Goal: Task Accomplishment & Management: Manage account settings

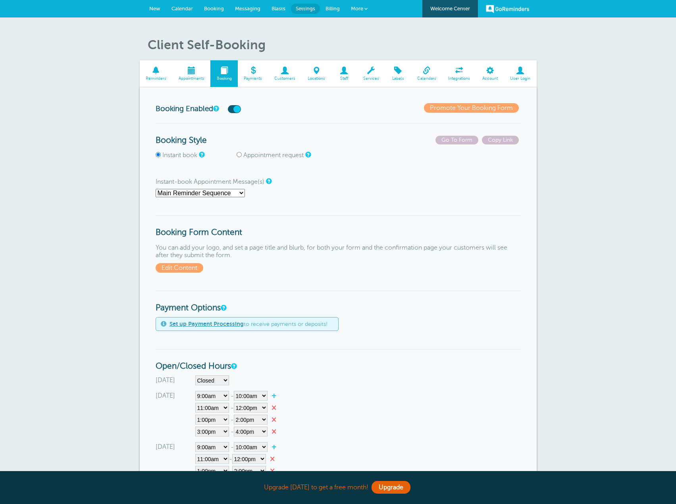
select select"] "10"
select select"] "11"
select select"] "12"
select select"] "13"
select select"] "14"
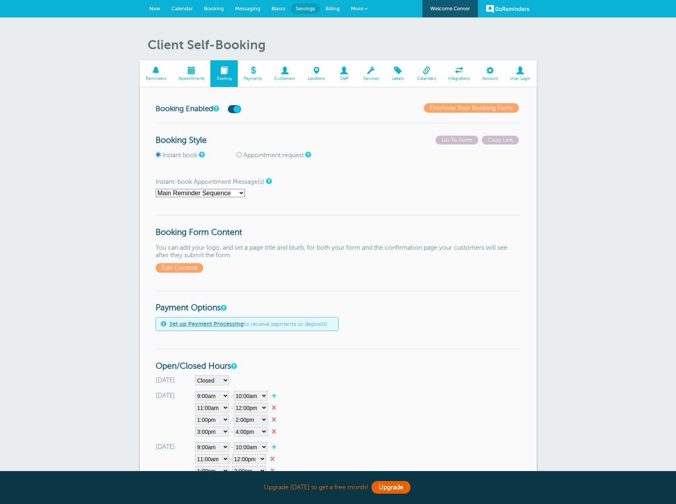
select select"] "15"
select select"] "16"
select select"] "10"
select select"] "11"
select select"] "12"
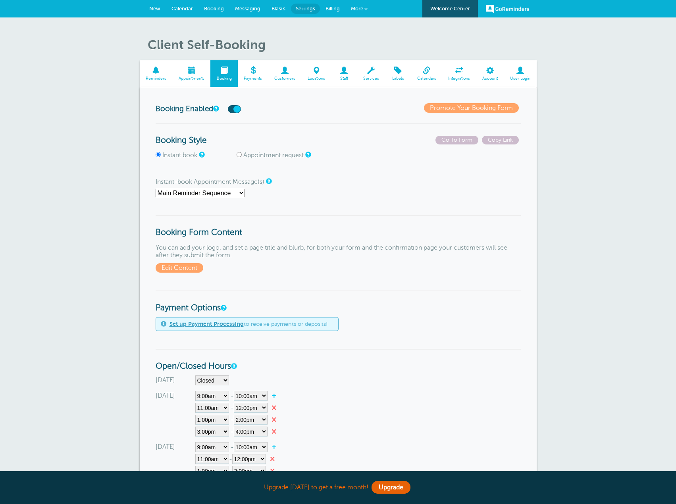
select select"] "13"
select select"] "14"
select select"] "15"
select select"] "16"
select select "4 hours"
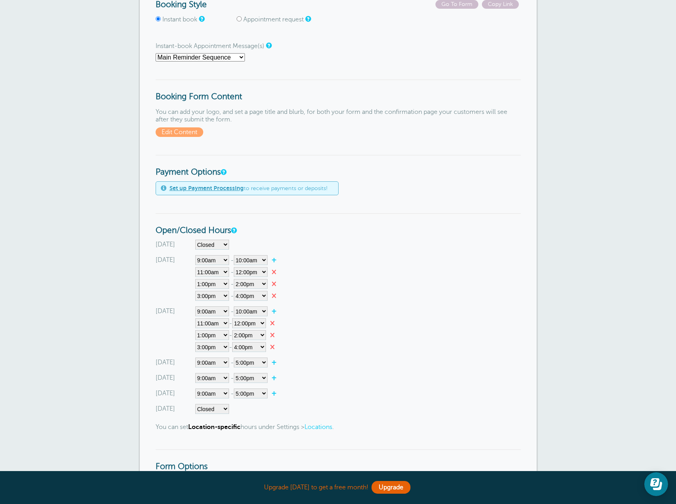
scroll to position [40, 0]
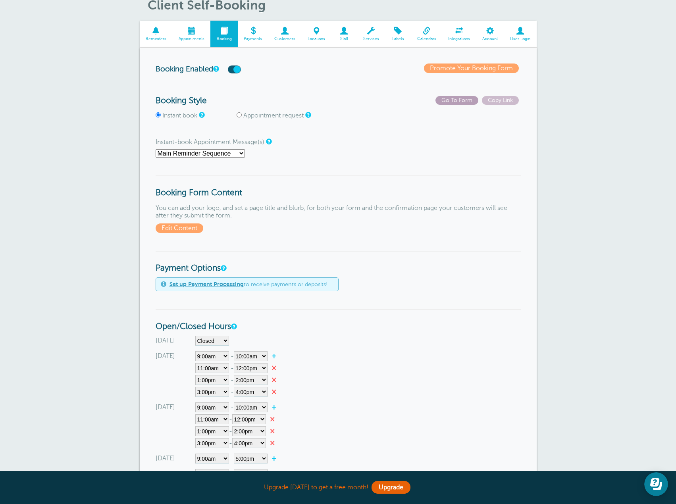
click at [457, 102] on span "Go To Form" at bounding box center [456, 100] width 43 height 9
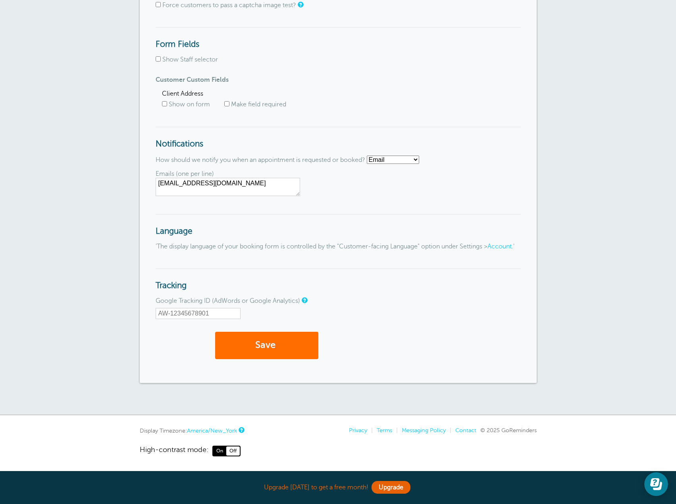
scroll to position [839, 0]
click at [297, 346] on button "Save" at bounding box center [266, 345] width 103 height 27
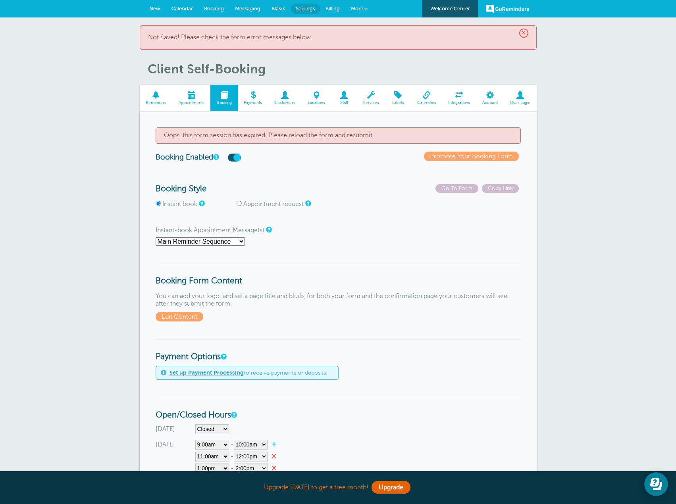
click at [526, 31] on span "×" at bounding box center [523, 33] width 9 height 9
click at [524, 32] on span "×" at bounding box center [523, 33] width 9 height 9
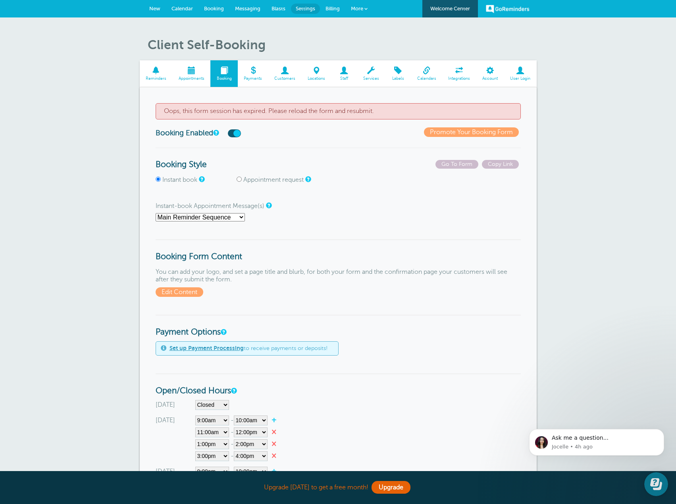
click at [158, 6] on span "New" at bounding box center [154, 9] width 11 height 6
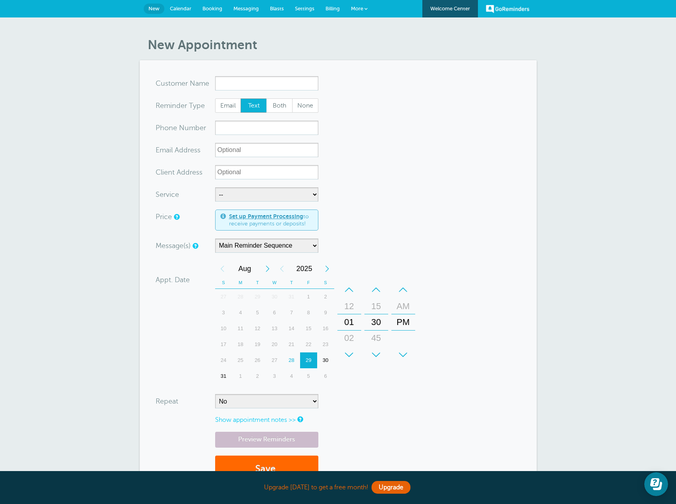
click at [189, 8] on span "Calendar" at bounding box center [180, 9] width 21 height 6
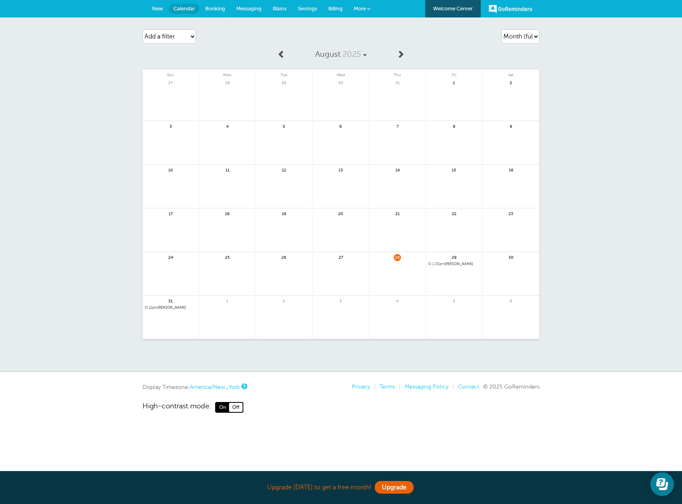
click at [211, 8] on span "Booking" at bounding box center [215, 9] width 20 height 6
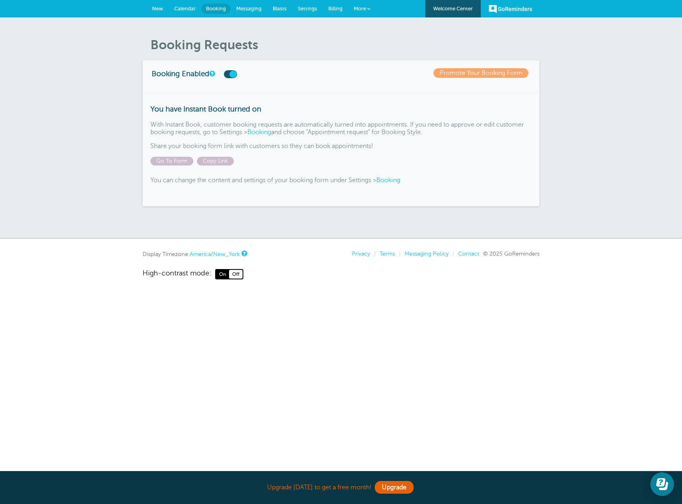
click at [259, 9] on span "Messaging" at bounding box center [248, 9] width 25 height 6
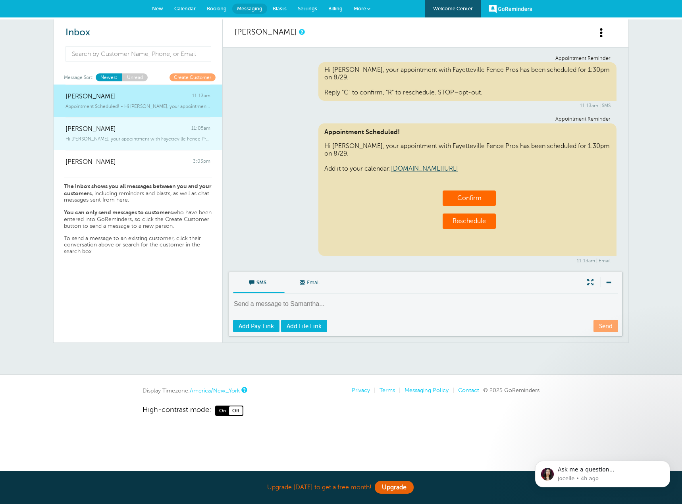
click at [147, 133] on div "Hi Jean, your appointment with Fayetteville Fence Pros has been scheduled f" at bounding box center [137, 137] width 145 height 9
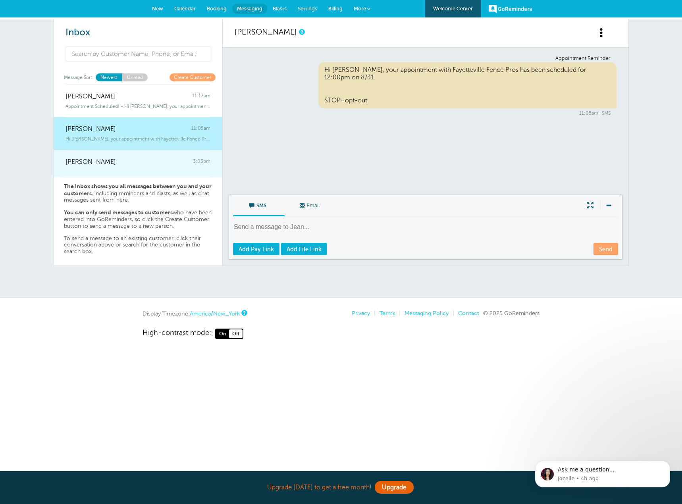
click at [141, 169] on link "BRANDON FISHER 3:03pm" at bounding box center [138, 163] width 169 height 27
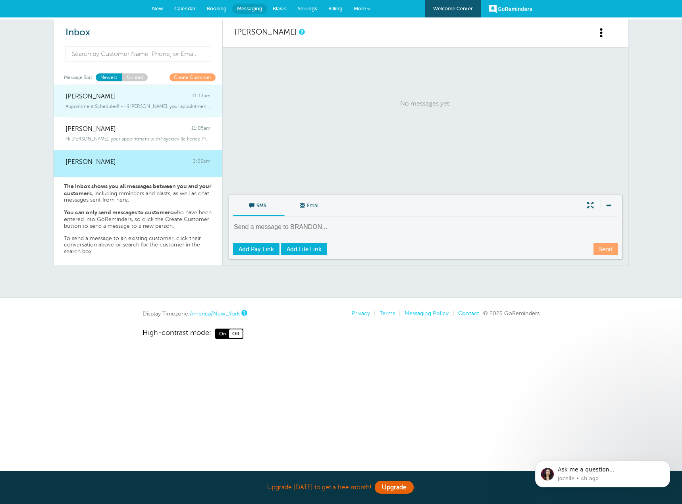
click at [137, 103] on div "Appointment Scheduled! - Hi Samantha, your appointment with Fayetteville Fence …" at bounding box center [137, 104] width 145 height 9
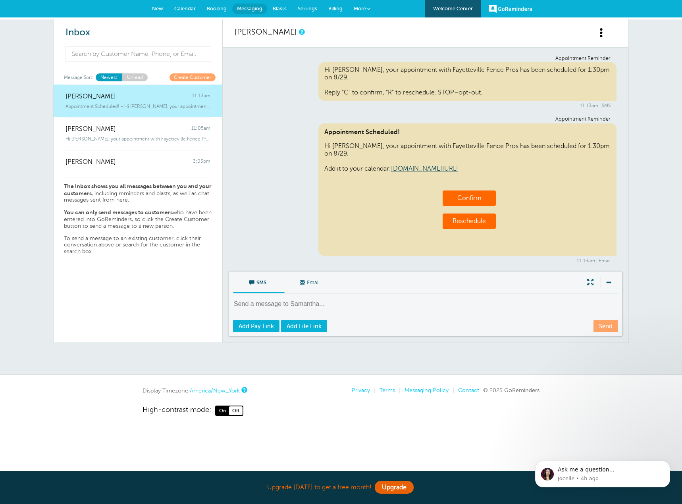
drag, startPoint x: 275, startPoint y: 7, endPoint x: 289, endPoint y: 13, distance: 16.2
click at [274, 7] on span "Blasts" at bounding box center [280, 9] width 14 height 6
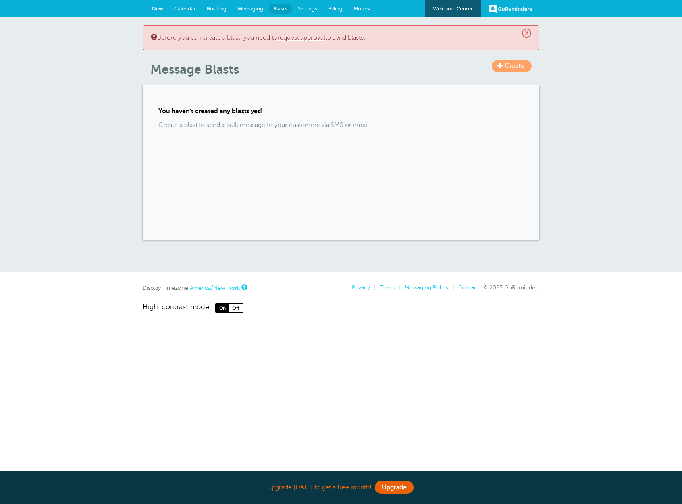
click at [313, 6] on span "Settings" at bounding box center [307, 9] width 19 height 6
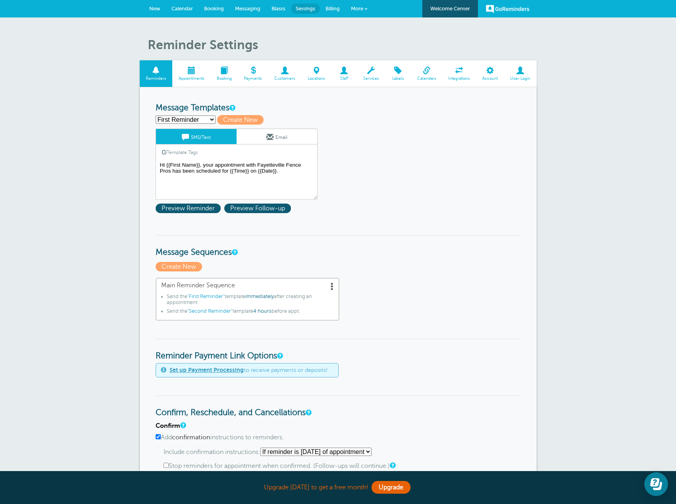
click at [221, 69] on span at bounding box center [223, 71] width 27 height 8
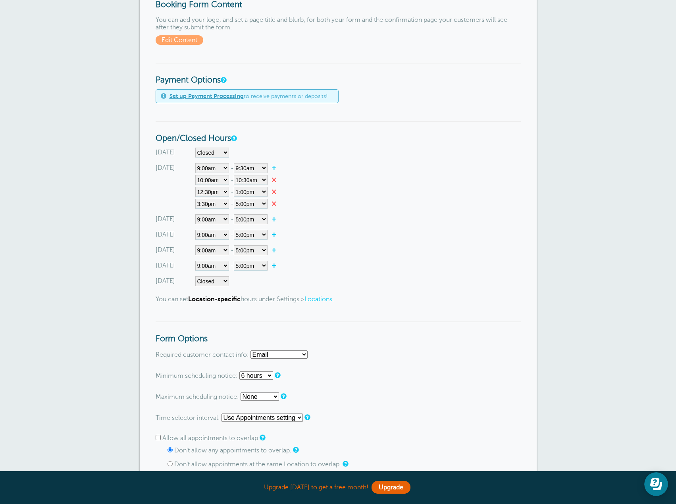
scroll to position [238, 0]
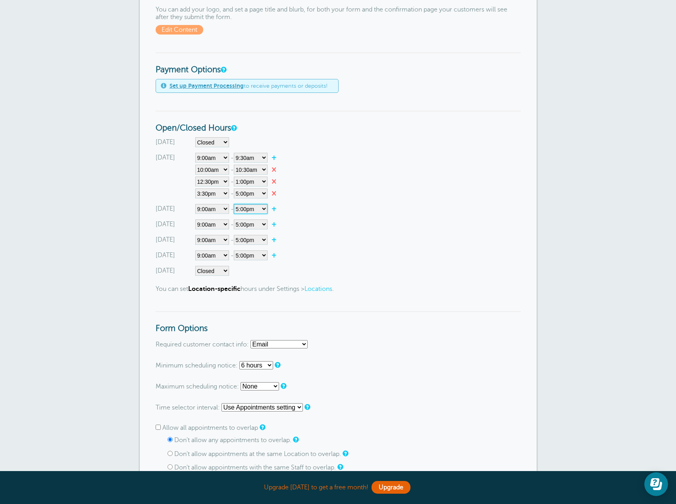
click at [263, 208] on select"] "12:00am 12:15am 12:30am 12:45am 1:00am 1:15am 1:30am 1:45am 2:00am 2:15am 2:30a…" at bounding box center [251, 209] width 34 height 10
click at [262, 158] on select"] "12:00am 12:15am 12:30am 12:45am 1:00am 1:15am 1:30am 1:45am 2:00am 2:15am 2:30a…" at bounding box center [251, 158] width 34 height 10
click at [256, 157] on select"] "12:00am 12:15am 12:30am 12:45am 1:00am 1:15am 1:30am 1:45am 2:00am 2:15am 2:30a…" at bounding box center [251, 158] width 34 height 10
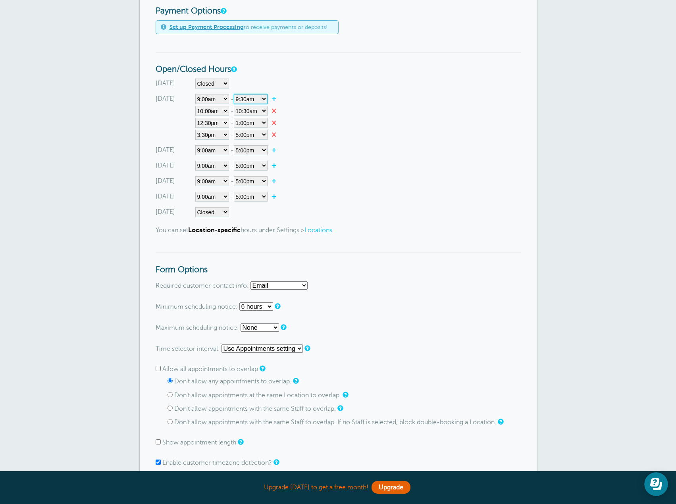
scroll to position [278, 0]
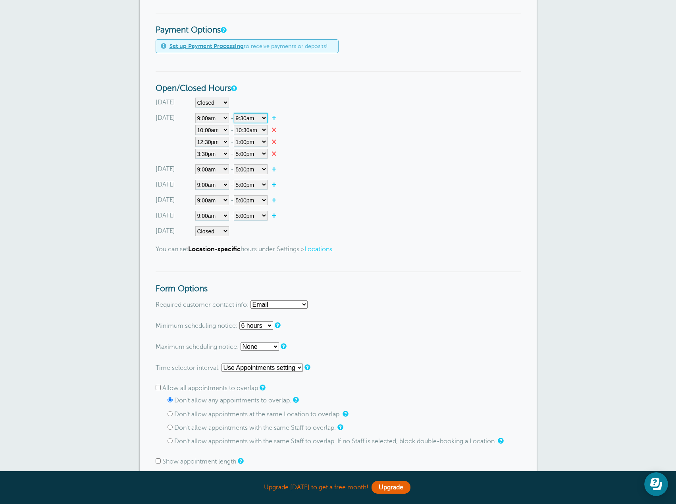
click at [264, 117] on select"] "12:00am 12:15am 12:30am 12:45am 1:00am 1:15am 1:30am 1:45am 2:00am 2:15am 2:30a…" at bounding box center [251, 118] width 34 height 10
select select"] "10"
click at [235, 113] on select"] "12:00am 12:15am 12:30am 12:45am 1:00am 1:15am 1:30am 1:45am 2:00am 2:15am 2:30a…" at bounding box center [251, 118] width 34 height 10
click at [213, 130] on select"] "Closed 12:00am 12:15am 12:30am 12:45am 1:00am 1:15am 1:30am 1:45am 2:00am 2:15a…" at bounding box center [212, 130] width 34 height 10
select select"] "11"
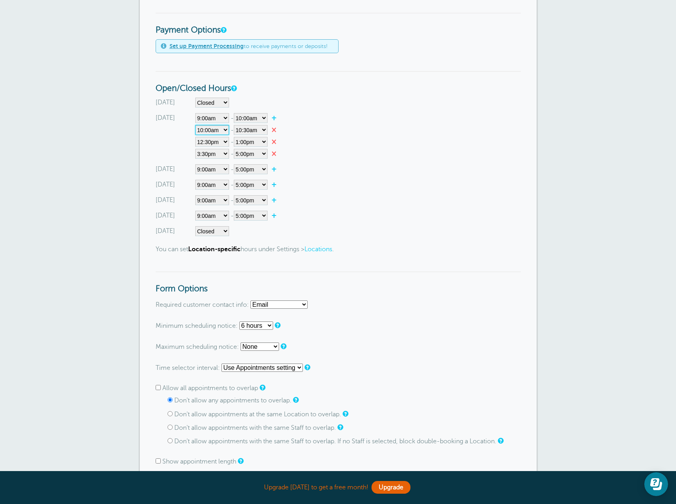
click at [195, 125] on select"] "Closed 12:00am 12:15am 12:30am 12:45am 1:00am 1:15am 1:30am 1:45am 2:00am 2:15a…" at bounding box center [212, 130] width 34 height 10
click at [264, 127] on select"] "12:00am 12:15am 12:30am 12:45am 1:00am 1:15am 1:30am 1:45am 2:00am 2:15am 2:30a…" at bounding box center [251, 130] width 34 height 10
select select"] "12"
click at [235, 125] on select"] "12:00am 12:15am 12:30am 12:45am 1:00am 1:15am 1:30am 1:45am 2:00am 2:15am 2:30a…" at bounding box center [251, 130] width 34 height 10
click at [210, 143] on select"] "Closed 12:00am 12:15am 12:30am 12:45am 1:00am 1:15am 1:30am 1:45am 2:00am 2:15a…" at bounding box center [212, 142] width 34 height 10
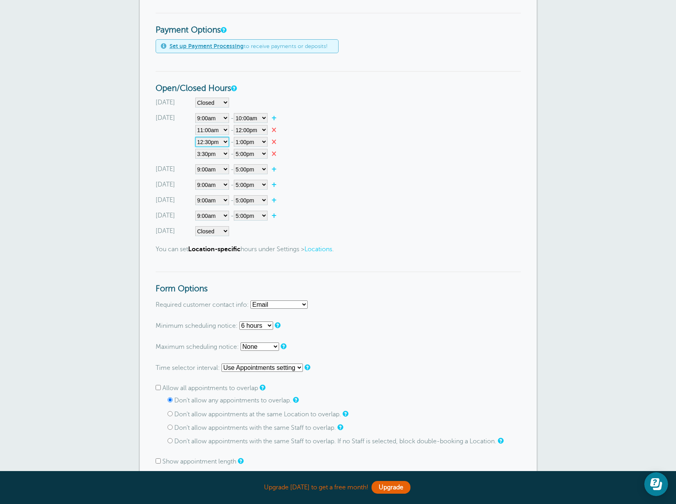
select select"] "13"
click at [195, 137] on select"] "Closed 12:00am 12:15am 12:30am 12:45am 1:00am 1:15am 1:30am 1:45am 2:00am 2:15a…" at bounding box center [212, 142] width 34 height 10
click at [262, 141] on select"] "12:00am 12:15am 12:30am 12:45am 1:00am 1:15am 1:30am 1:45am 2:00am 2:15am 2:30a…" at bounding box center [251, 142] width 34 height 10
select select"] "14"
click at [235, 137] on select"] "12:00am 12:15am 12:30am 12:45am 1:00am 1:15am 1:30am 1:45am 2:00am 2:15am 2:30a…" at bounding box center [251, 142] width 34 height 10
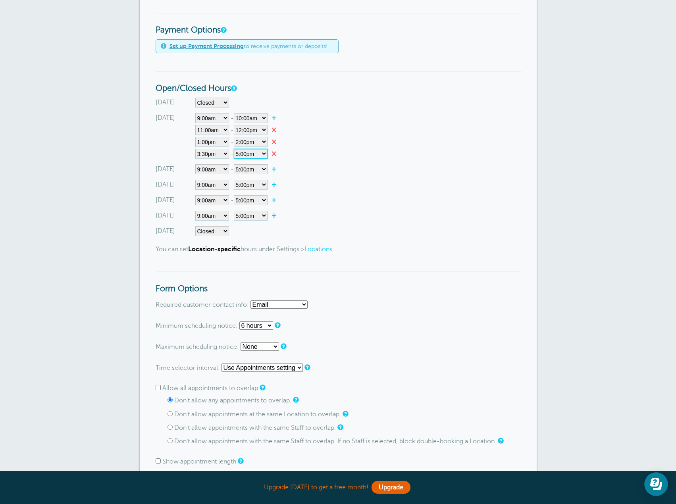
click at [266, 154] on select"] "12:00am 12:15am 12:30am 12:45am 1:00am 1:15am 1:30am 1:45am 2:00am 2:15am 2:30a…" at bounding box center [251, 154] width 34 height 10
click at [223, 152] on select"] "Closed 12:00am 12:15am 12:30am 12:45am 1:00am 1:15am 1:30am 1:45am 2:00am 2:15a…" at bounding box center [212, 154] width 34 height 10
select select"] "15"
click at [195, 149] on select"] "Closed 12:00am 12:15am 12:30am 12:45am 1:00am 1:15am 1:30am 1:45am 2:00am 2:15a…" at bounding box center [212, 154] width 34 height 10
click at [261, 153] on select"] "12:00am 12:15am 12:30am 12:45am 1:00am 1:15am 1:30am 1:45am 2:00am 2:15am 2:30a…" at bounding box center [251, 154] width 34 height 10
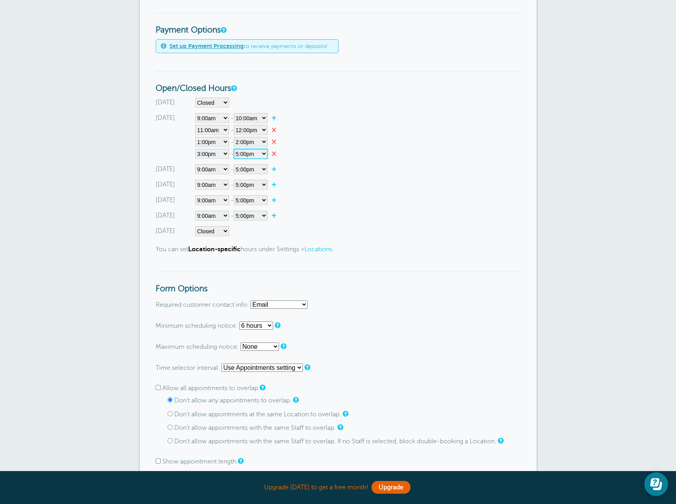
select select"] "16"
click at [235, 149] on select"] "12:00am 12:15am 12:30am 12:45am 1:00am 1:15am 1:30am 1:45am 2:00am 2:15am 2:30a…" at bounding box center [251, 154] width 34 height 10
click at [403, 185] on div "Wednesday Closed 12:00am 12:15am 12:30am 12:45am 1:00am 1:15am 1:30am 1:45am 2:…" at bounding box center [338, 185] width 365 height 10
drag, startPoint x: 261, startPoint y: 168, endPoint x: 274, endPoint y: 208, distance: 42.0
click at [261, 168] on select"] "12:00am 12:15am 12:30am 12:45am 1:00am 1:15am 1:30am 1:45am 2:00am 2:15am 2:30a…" at bounding box center [251, 169] width 34 height 10
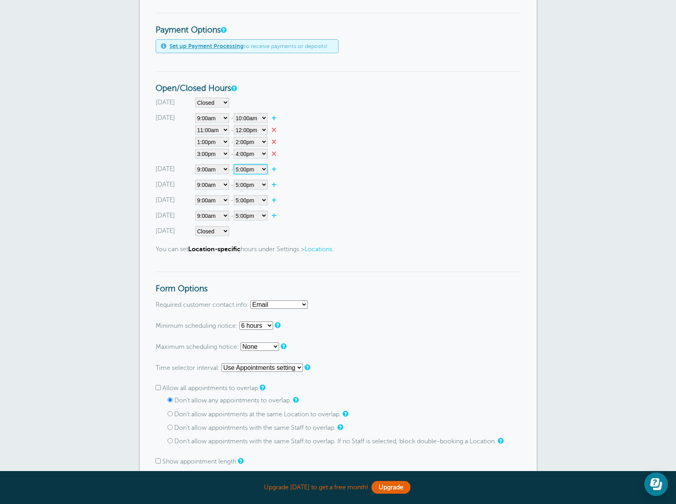
select select"] "10"
click at [235, 164] on select"] "12:00am 12:15am 12:30am 12:45am 1:00am 1:15am 1:30am 1:45am 2:00am 2:15am 2:30a…" at bounding box center [251, 169] width 34 height 10
click at [221, 185] on select"] "Closed 12:00am 12:15am 12:30am 12:45am 1:00am 1:15am 1:30am 1:45am 2:00am 2:15a…" at bounding box center [212, 185] width 34 height 10
select select"] "11"
click at [195, 180] on select"] "Closed 12:00am 12:15am 12:30am 12:45am 1:00am 1:15am 1:30am 1:45am 2:00am 2:15a…" at bounding box center [212, 185] width 34 height 10
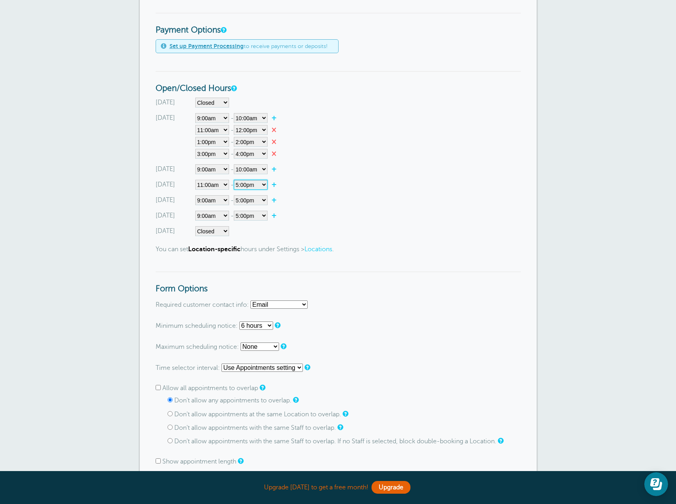
click at [256, 187] on select"] "12:00am 12:15am 12:30am 12:45am 1:00am 1:15am 1:30am 1:45am 2:00am 2:15am 2:30a…" at bounding box center [251, 185] width 34 height 10
select select"] "12"
click at [235, 180] on select"] "12:00am 12:15am 12:30am 12:45am 1:00am 1:15am 1:30am 1:45am 2:00am 2:15am 2:30a…" at bounding box center [251, 185] width 34 height 10
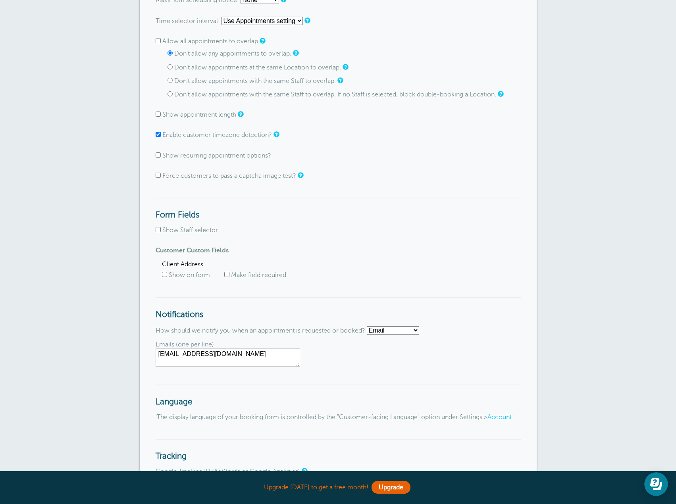
scroll to position [754, 0]
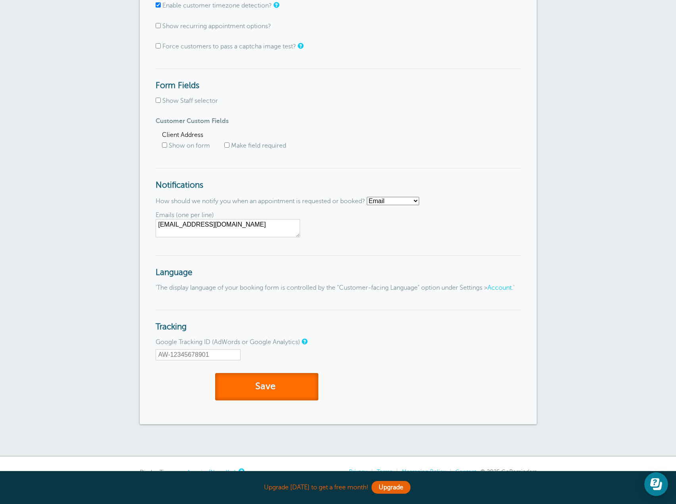
click at [245, 396] on button "Save" at bounding box center [266, 386] width 103 height 27
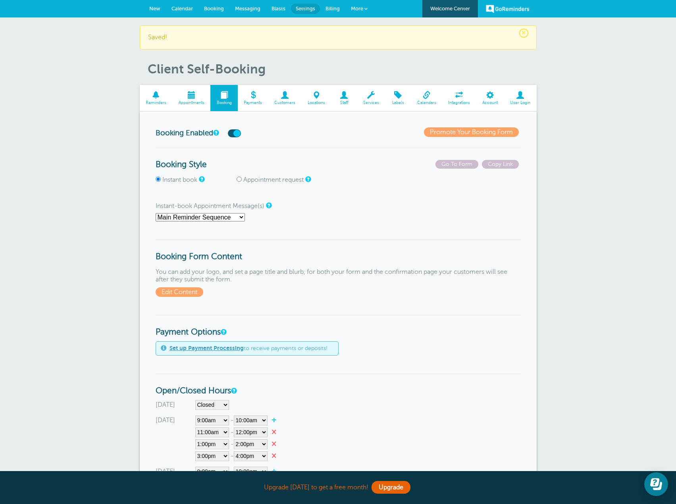
click at [365, 98] on span at bounding box center [371, 95] width 28 height 8
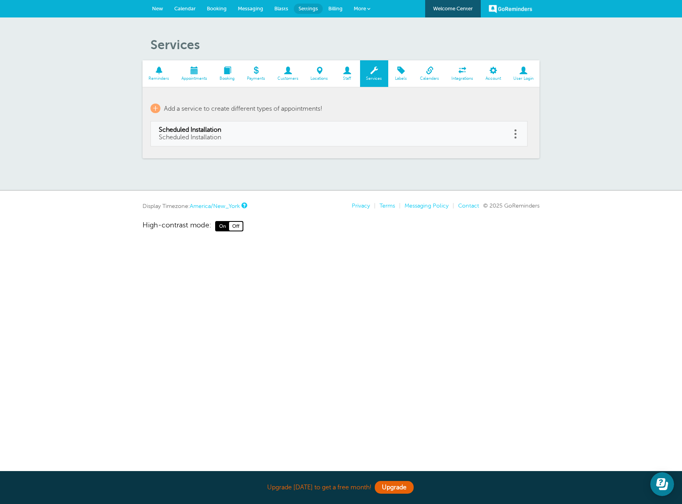
click at [194, 72] on span at bounding box center [194, 71] width 38 height 8
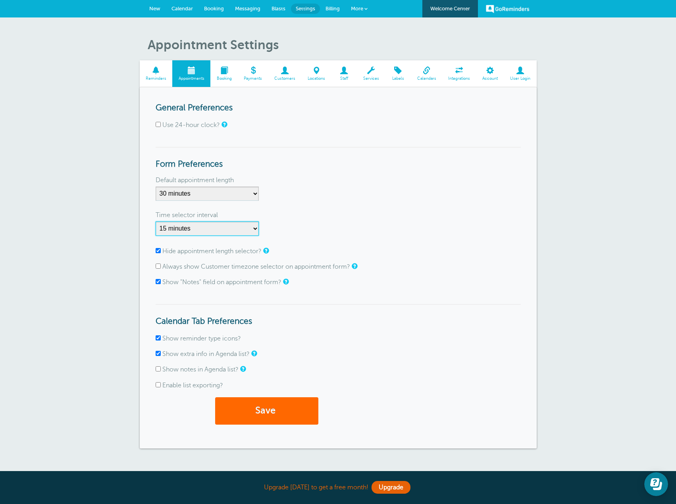
click at [206, 228] on select "1 minute 5 minutes 10 minutes 15 minutes 20 minutes 30 minutes 60 minutes" at bounding box center [207, 228] width 103 height 14
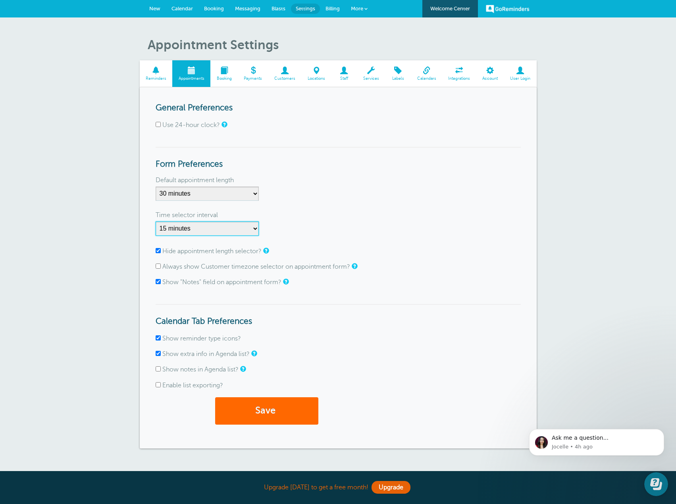
select select "60"
click at [156, 221] on select "1 minute 5 minutes 10 minutes 15 minutes 20 minutes 30 minutes 60 minutes" at bounding box center [207, 228] width 103 height 14
click at [262, 415] on button "Save" at bounding box center [266, 410] width 103 height 27
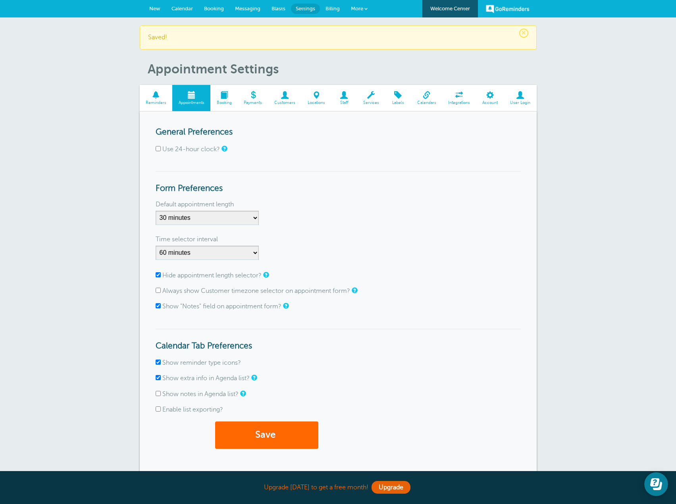
click at [220, 96] on span at bounding box center [223, 95] width 27 height 8
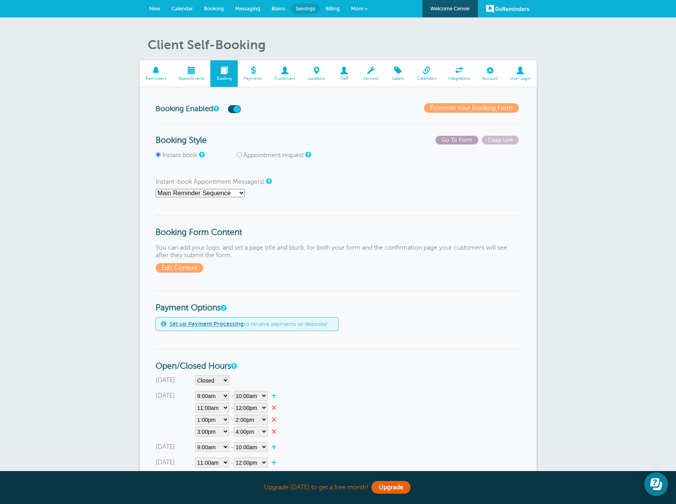
click at [458, 139] on span "Go To Form" at bounding box center [456, 140] width 43 height 9
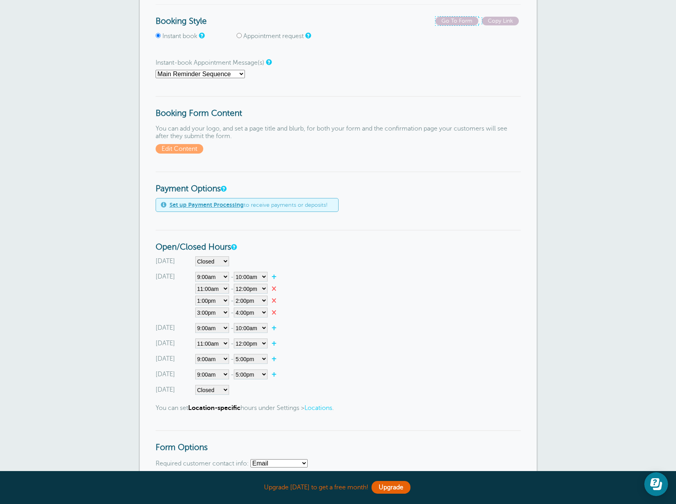
scroll to position [159, 0]
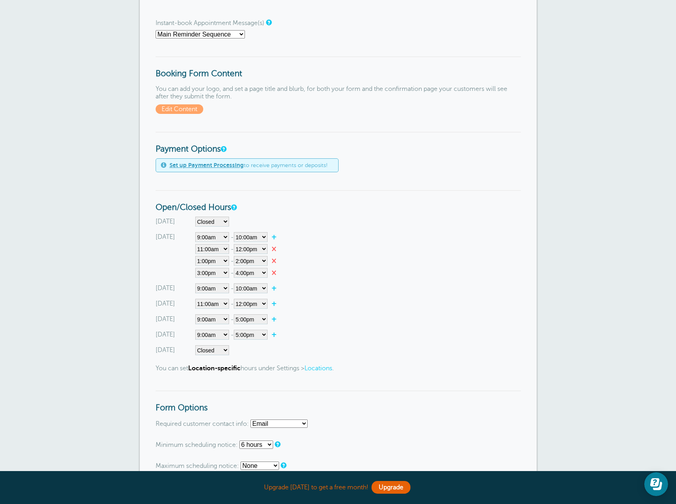
drag, startPoint x: 274, startPoint y: 290, endPoint x: 269, endPoint y: 292, distance: 5.2
click at [274, 290] on link "+" at bounding box center [275, 288] width 17 height 8
select select"] "10.25"
select select"] "10.5"
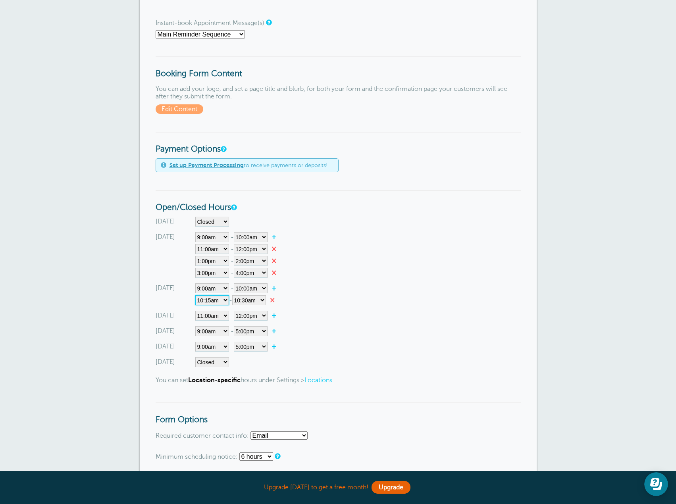
click at [224, 302] on select"] "12:00am 12:15am 12:30am 12:45am 1:00am 1:15am 1:30am 1:45am 2:00am 2:15am 2:30a…" at bounding box center [212, 300] width 34 height 10
select select"] "11"
click at [195, 295] on select"] "12:00am 12:15am 12:30am 12:45am 1:00am 1:15am 1:30am 1:45am 2:00am 2:15am 2:30a…" at bounding box center [212, 300] width 34 height 10
click at [265, 300] on select"] "12:00am 12:15am 12:30am 12:45am 1:00am 1:15am 1:30am 1:45am 2:00am 2:15am 2:30a…" at bounding box center [249, 300] width 34 height 10
select select"] "12"
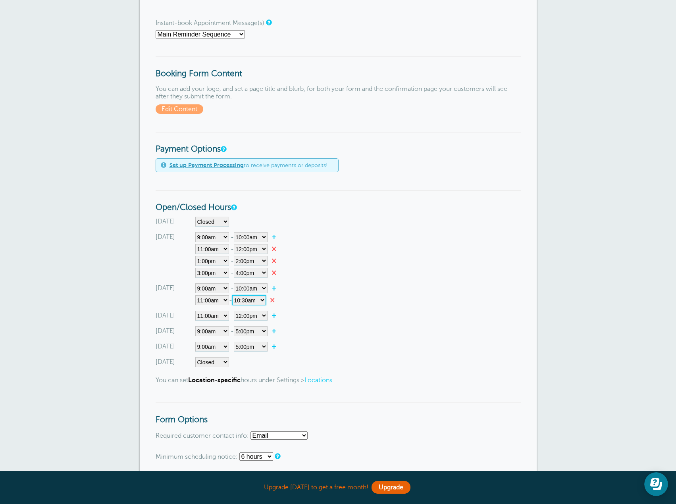
click at [235, 295] on select"] "12:00am 12:15am 12:30am 12:45am 1:00am 1:15am 1:30am 1:45am 2:00am 2:15am 2:30a…" at bounding box center [249, 300] width 34 height 10
click at [278, 289] on link "+" at bounding box center [275, 288] width 17 height 8
select select"] "12.25"
select select"] "12.5"
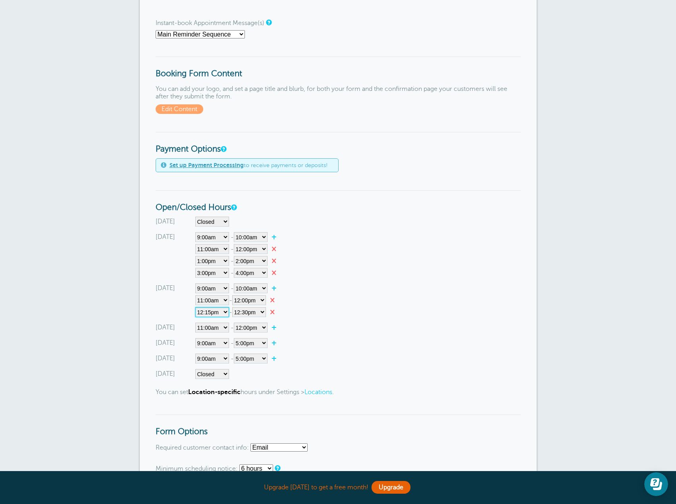
click at [217, 313] on select"] "12:00am 12:15am 12:30am 12:45am 1:00am 1:15am 1:30am 1:45am 2:00am 2:15am 2:30a…" at bounding box center [212, 312] width 34 height 10
select select"] "13"
click at [195, 307] on select"] "12:00am 12:15am 12:30am 12:45am 1:00am 1:15am 1:30am 1:45am 2:00am 2:15am 2:30a…" at bounding box center [212, 312] width 34 height 10
drag, startPoint x: 266, startPoint y: 311, endPoint x: 268, endPoint y: 316, distance: 5.7
click at [266, 311] on select"] "12:00am 12:15am 12:30am 12:45am 1:00am 1:15am 1:30am 1:45am 2:00am 2:15am 2:30a…" at bounding box center [249, 312] width 34 height 10
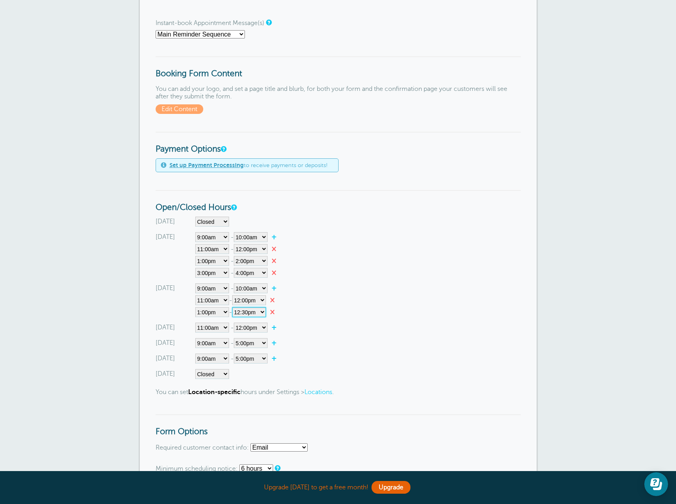
select select"] "14"
click at [235, 307] on select"] "12:00am 12:15am 12:30am 12:45am 1:00am 1:15am 1:30am 1:45am 2:00am 2:15am 2:30a…" at bounding box center [249, 312] width 34 height 10
click at [277, 287] on link "+" at bounding box center [275, 288] width 17 height 8
select select"] "14.25"
select select"] "14.5"
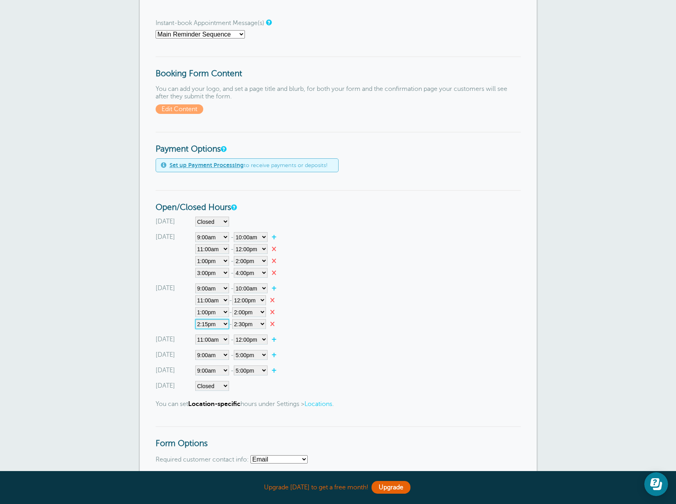
click at [218, 325] on select"] "12:00am 12:15am 12:30am 12:45am 1:00am 1:15am 1:30am 1:45am 2:00am 2:15am 2:30a…" at bounding box center [212, 324] width 34 height 10
select select"] "15"
click at [195, 319] on select"] "12:00am 12:15am 12:30am 12:45am 1:00am 1:15am 1:30am 1:45am 2:00am 2:15am 2:30a…" at bounding box center [212, 324] width 34 height 10
click at [261, 324] on select"] "12:00am 12:15am 12:30am 12:45am 1:00am 1:15am 1:30am 1:45am 2:00am 2:15am 2:30a…" at bounding box center [249, 324] width 34 height 10
select select"] "16"
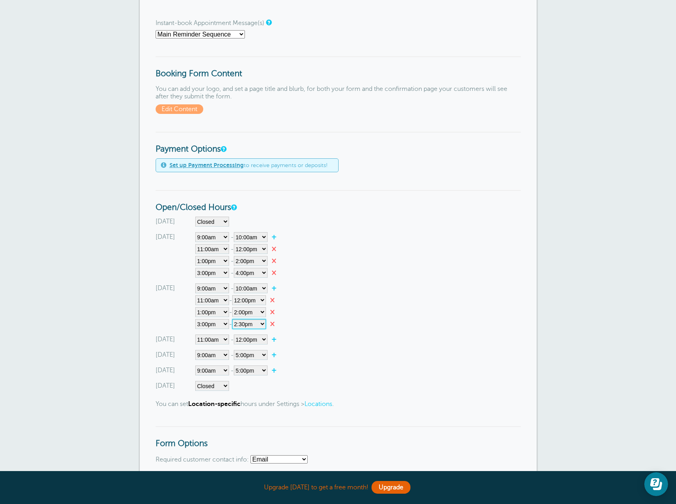
click at [235, 319] on select"] "12:00am 12:15am 12:30am 12:45am 1:00am 1:15am 1:30am 1:45am 2:00am 2:15am 2:30a…" at bounding box center [249, 324] width 34 height 10
click at [222, 339] on select"] "Closed 12:00am 12:15am 12:30am 12:45am 1:00am 1:15am 1:30am 1:45am 2:00am 2:15a…" at bounding box center [212, 340] width 34 height 10
select select"] "9"
click at [195, 335] on select"] "Closed 12:00am 12:15am 12:30am 12:45am 1:00am 1:15am 1:30am 1:45am 2:00am 2:15a…" at bounding box center [212, 340] width 34 height 10
click at [262, 340] on select"] "12:00am 12:15am 12:30am 12:45am 1:00am 1:15am 1:30am 1:45am 2:00am 2:15am 2:30a…" at bounding box center [251, 340] width 34 height 10
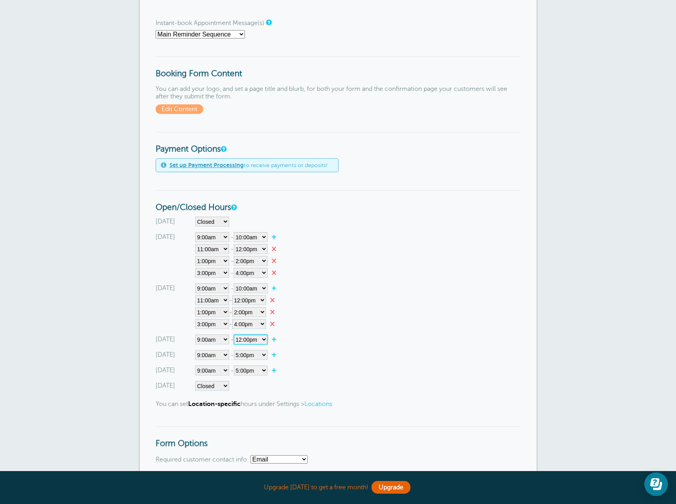
select select"] "10"
click at [235, 335] on select"] "12:00am 12:15am 12:30am 12:45am 1:00am 1:15am 1:30am 1:45am 2:00am 2:15am 2:30a…" at bounding box center [251, 340] width 34 height 10
click at [274, 337] on link "+" at bounding box center [275, 339] width 17 height 8
select select"] "10.25"
select select"] "10.5"
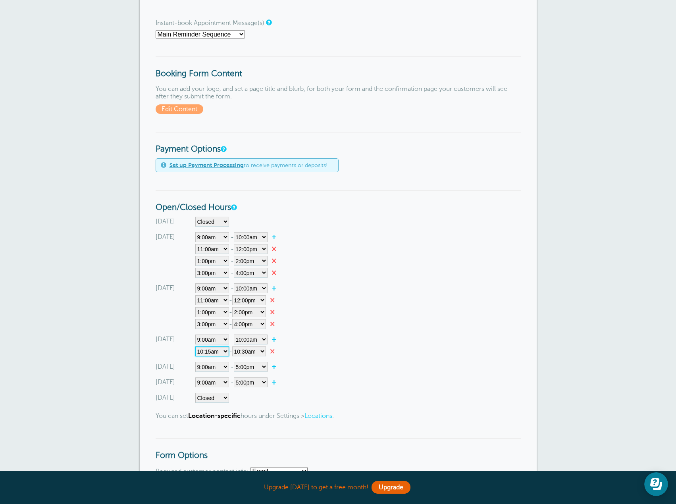
click at [217, 350] on select"] "12:00am 12:15am 12:30am 12:45am 1:00am 1:15am 1:30am 1:45am 2:00am 2:15am 2:30a…" at bounding box center [212, 351] width 34 height 10
select select"] "11"
click at [195, 346] on select"] "12:00am 12:15am 12:30am 12:45am 1:00am 1:15am 1:30am 1:45am 2:00am 2:15am 2:30a…" at bounding box center [212, 351] width 34 height 10
click at [266, 351] on select"] "12:00am 12:15am 12:30am 12:45am 1:00am 1:15am 1:30am 1:45am 2:00am 2:15am 2:30a…" at bounding box center [249, 351] width 34 height 10
select select"] "12"
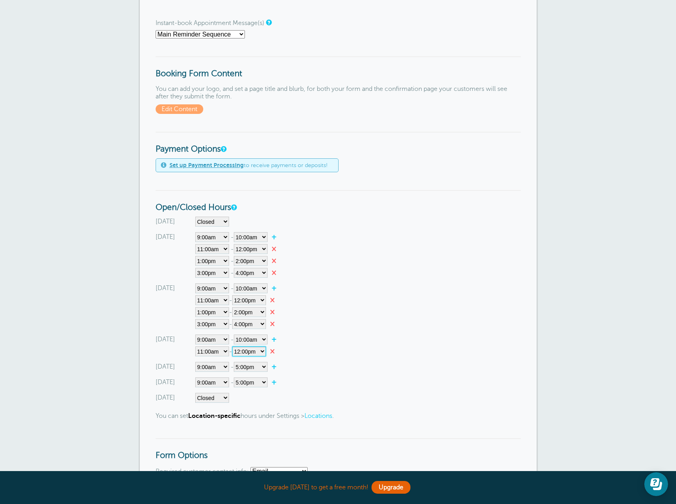
click at [235, 346] on select"] "12:00am 12:15am 12:30am 12:45am 1:00am 1:15am 1:30am 1:45am 2:00am 2:15am 2:30a…" at bounding box center [249, 351] width 34 height 10
click at [273, 341] on link "+" at bounding box center [275, 339] width 17 height 8
select select"] "12.25"
select select"] "12.5"
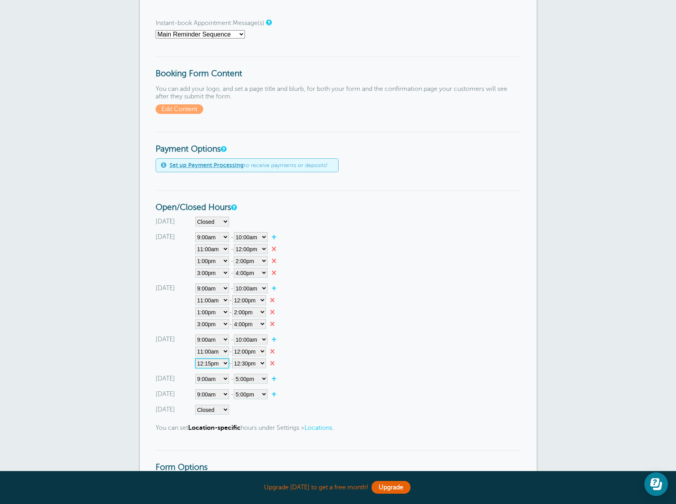
click at [211, 366] on select"] "12:00am 12:15am 12:30am 12:45am 1:00am 1:15am 1:30am 1:45am 2:00am 2:15am 2:30a…" at bounding box center [212, 363] width 34 height 10
select select"] "13"
click at [195, 358] on select"] "12:00am 12:15am 12:30am 12:45am 1:00am 1:15am 1:30am 1:45am 2:00am 2:15am 2:30a…" at bounding box center [212, 363] width 34 height 10
click at [261, 362] on select"] "12:00am 12:15am 12:30am 12:45am 1:00am 1:15am 1:30am 1:45am 2:00am 2:15am 2:30a…" at bounding box center [249, 363] width 34 height 10
select select"] "14"
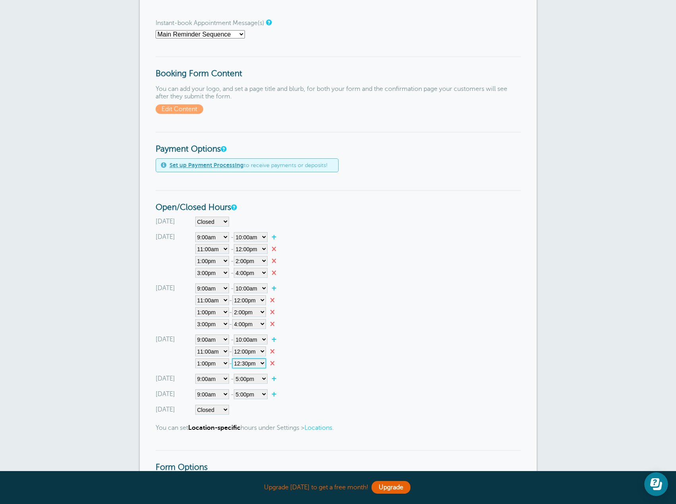
click at [235, 358] on select"] "12:00am 12:15am 12:30am 12:45am 1:00am 1:15am 1:30am 1:45am 2:00am 2:15am 2:30a…" at bounding box center [249, 363] width 34 height 10
click at [275, 339] on link "+" at bounding box center [275, 339] width 17 height 8
select select"] "14.25"
select select"] "14.5"
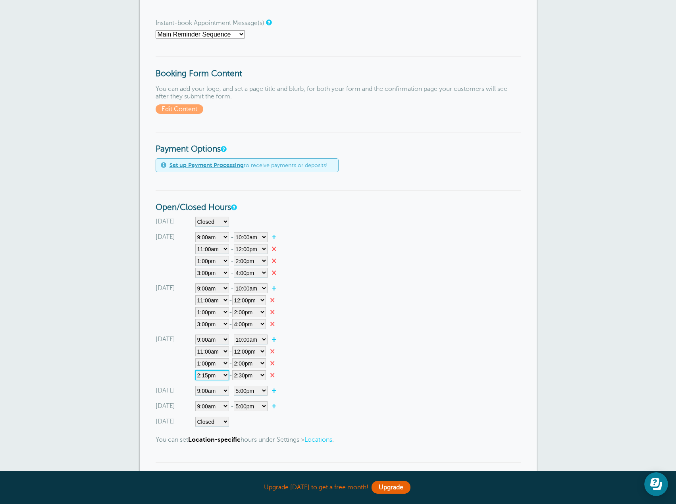
click at [223, 375] on select"] "12:00am 12:15am 12:30am 12:45am 1:00am 1:15am 1:30am 1:45am 2:00am 2:15am 2:30a…" at bounding box center [212, 375] width 34 height 10
select select"] "15"
click at [195, 370] on select"] "12:00am 12:15am 12:30am 12:45am 1:00am 1:15am 1:30am 1:45am 2:00am 2:15am 2:30a…" at bounding box center [212, 375] width 34 height 10
click at [264, 375] on select"] "12:00am 12:15am 12:30am 12:45am 1:00am 1:15am 1:30am 1:45am 2:00am 2:15am 2:30a…" at bounding box center [249, 375] width 34 height 10
select select"] "16"
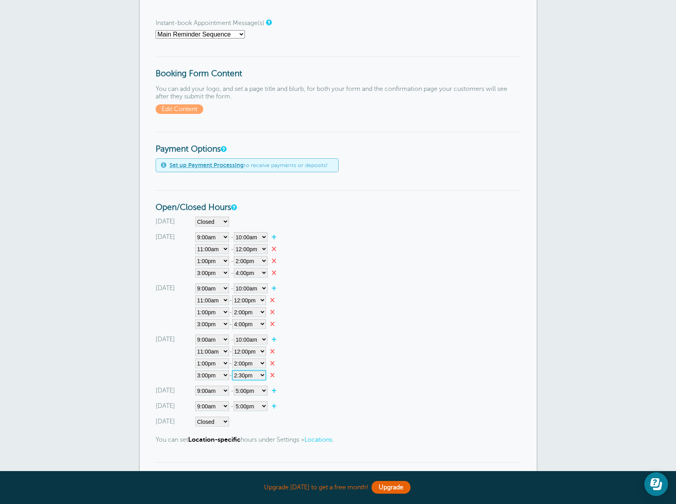
click at [235, 370] on select"] "12:00am 12:15am 12:30am 12:45am 1:00am 1:15am 1:30am 1:45am 2:00am 2:15am 2:30a…" at bounding box center [249, 375] width 34 height 10
click at [395, 350] on div "Wednesday Closed 12:00am 12:15am 12:30am 12:45am 1:00am 1:15am 1:30am 1:45am 2:…" at bounding box center [338, 358] width 365 height 46
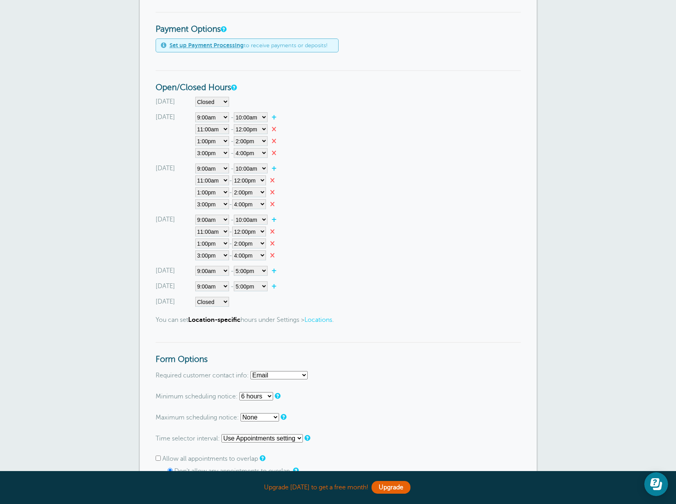
scroll to position [317, 0]
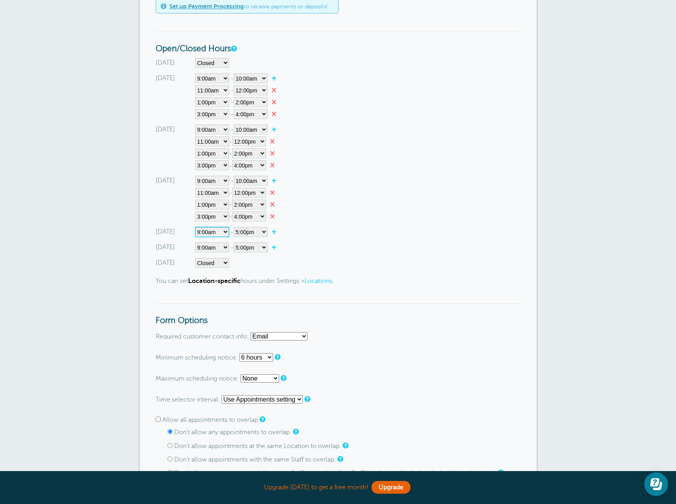
click at [219, 232] on select"] "Closed 12:00am 12:15am 12:30am 12:45am 1:00am 1:15am 1:30am 1:45am 2:00am 2:15a…" at bounding box center [212, 232] width 34 height 10
click at [195, 227] on select"] "Closed 12:00am 12:15am 12:30am 12:45am 1:00am 1:15am 1:30am 1:45am 2:00am 2:15a…" at bounding box center [212, 232] width 34 height 10
click at [266, 229] on select"] "12:00am 12:15am 12:30am 12:45am 1:00am 1:15am 1:30am 1:45am 2:00am 2:15am 2:30a…" at bounding box center [251, 232] width 34 height 10
select select"] "10"
click at [235, 227] on select"] "12:00am 12:15am 12:30am 12:45am 1:00am 1:15am 1:30am 1:45am 2:00am 2:15am 2:30a…" at bounding box center [251, 232] width 34 height 10
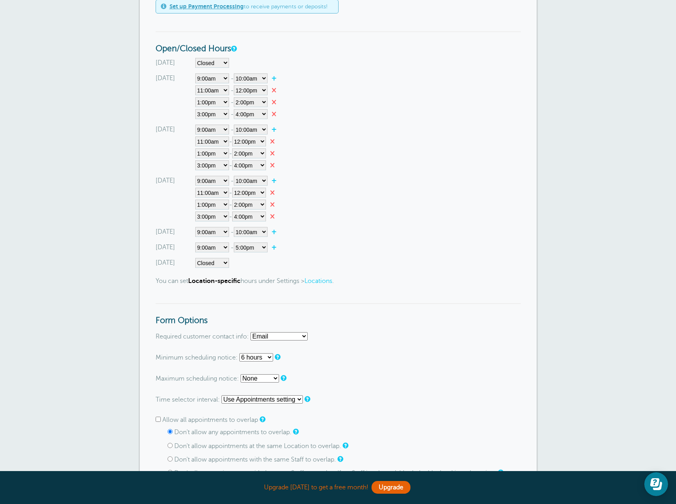
click at [280, 233] on link "+" at bounding box center [275, 232] width 17 height 8
select select"] "10.25"
select select"] "10.5"
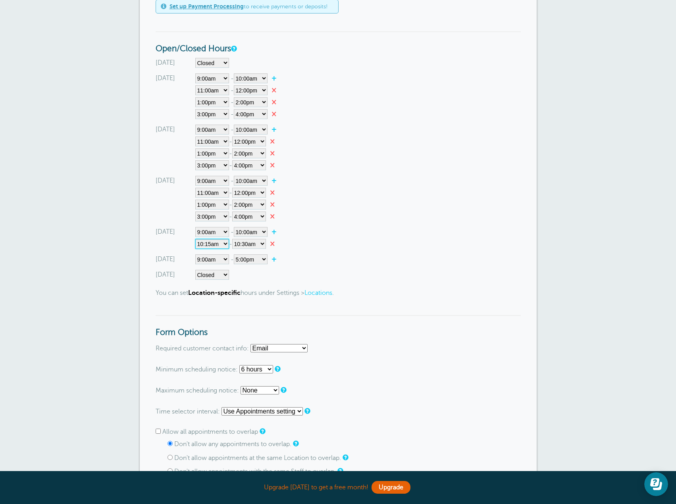
click at [212, 244] on select"] "12:00am 12:15am 12:30am 12:45am 1:00am 1:15am 1:30am 1:45am 2:00am 2:15am 2:30a…" at bounding box center [212, 244] width 34 height 10
select select"] "11"
click at [195, 239] on select"] "12:00am 12:15am 12:30am 12:45am 1:00am 1:15am 1:30am 1:45am 2:00am 2:15am 2:30a…" at bounding box center [212, 244] width 34 height 10
click at [250, 245] on select"] "12:00am 12:15am 12:30am 12:45am 1:00am 1:15am 1:30am 1:45am 2:00am 2:15am 2:30a…" at bounding box center [249, 244] width 34 height 10
select select"] "12"
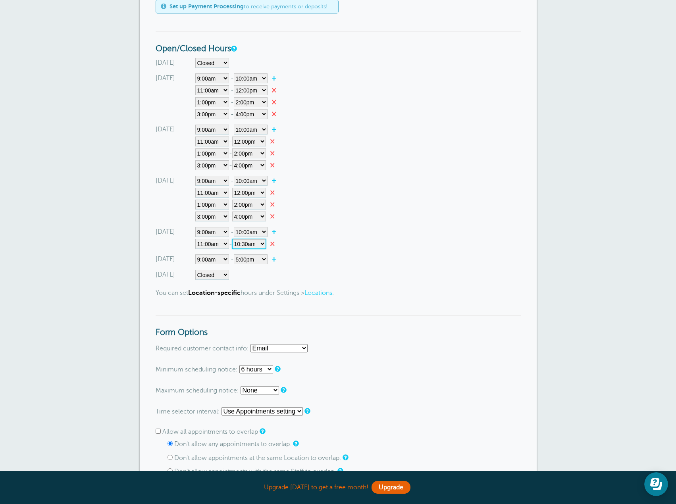
click at [235, 239] on select"] "12:00am 12:15am 12:30am 12:45am 1:00am 1:15am 1:30am 1:45am 2:00am 2:15am 2:30a…" at bounding box center [249, 244] width 34 height 10
click at [275, 230] on link "+" at bounding box center [275, 232] width 17 height 8
select select"] "12.25"
select select"] "12.5"
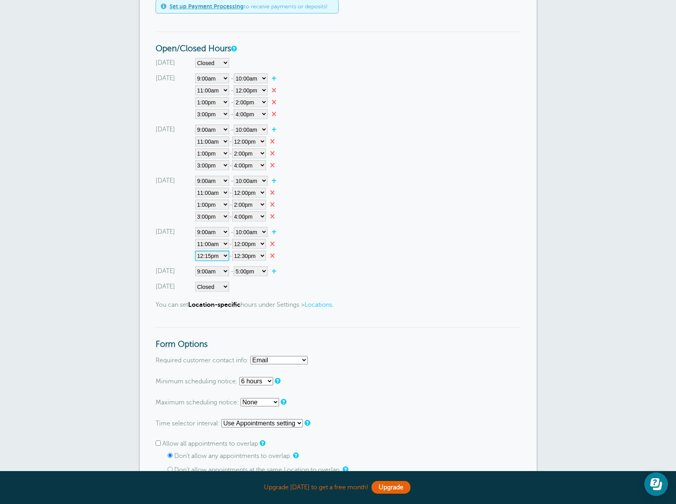
click at [204, 255] on select"] "12:00am 12:15am 12:30am 12:45am 1:00am 1:15am 1:30am 1:45am 2:00am 2:15am 2:30a…" at bounding box center [212, 256] width 34 height 10
select select"] "13"
click at [195, 251] on select"] "12:00am 12:15am 12:30am 12:45am 1:00am 1:15am 1:30am 1:45am 2:00am 2:15am 2:30a…" at bounding box center [212, 256] width 34 height 10
click at [256, 254] on select"] "12:00am 12:15am 12:30am 12:45am 1:00am 1:15am 1:30am 1:45am 2:00am 2:15am 2:30a…" at bounding box center [249, 256] width 34 height 10
select select"] "14"
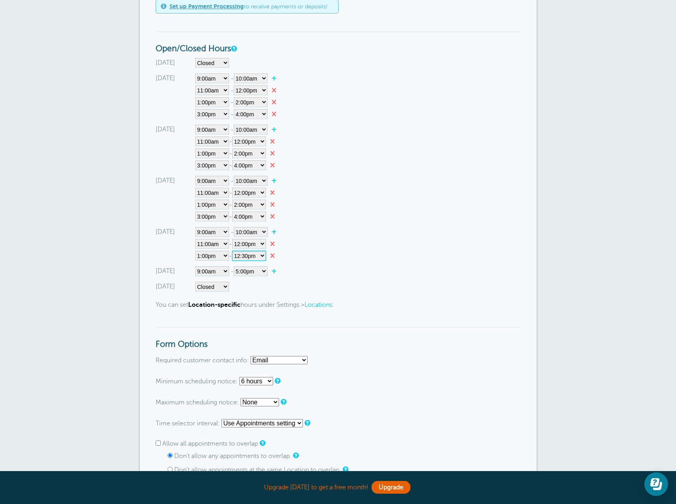
click at [235, 251] on select"] "12:00am 12:15am 12:30am 12:45am 1:00am 1:15am 1:30am 1:45am 2:00am 2:15am 2:30a…" at bounding box center [249, 256] width 34 height 10
click at [277, 231] on link "+" at bounding box center [275, 232] width 17 height 8
select select"] "14.25"
select select"] "14.5"
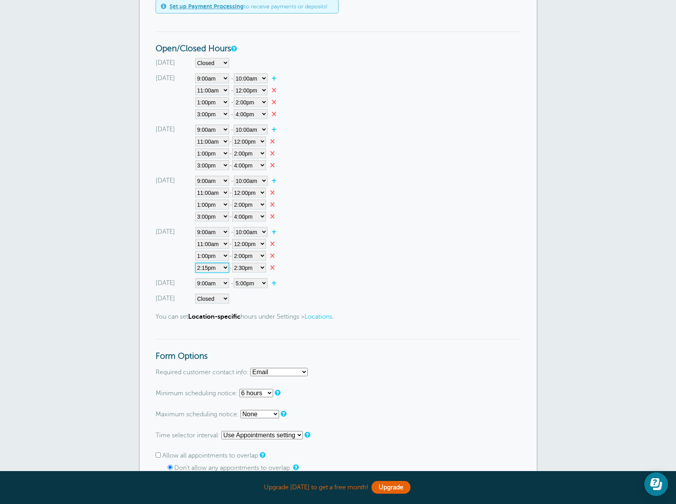
click at [224, 268] on select"] "12:00am 12:15am 12:30am 12:45am 1:00am 1:15am 1:30am 1:45am 2:00am 2:15am 2:30a…" at bounding box center [212, 268] width 34 height 10
select select"] "15"
click at [195, 263] on select"] "12:00am 12:15am 12:30am 12:45am 1:00am 1:15am 1:30am 1:45am 2:00am 2:15am 2:30a…" at bounding box center [212, 268] width 34 height 10
click at [259, 266] on select"] "12:00am 12:15am 12:30am 12:45am 1:00am 1:15am 1:30am 1:45am 2:00am 2:15am 2:30a…" at bounding box center [249, 268] width 34 height 10
select select"] "16"
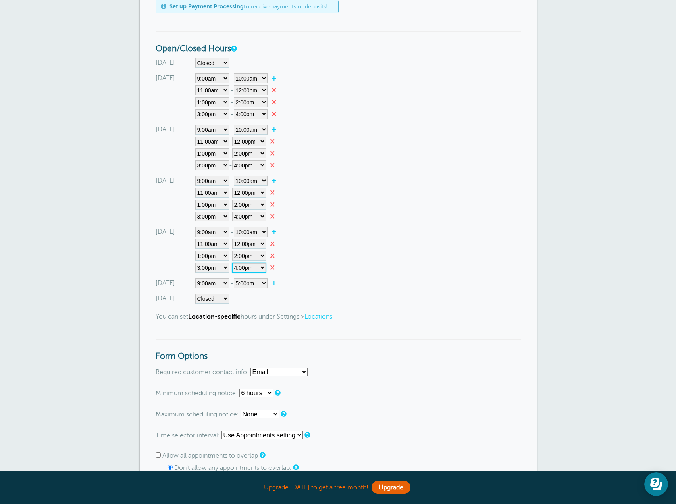
click at [235, 263] on select"] "12:00am 12:15am 12:30am 12:45am 1:00am 1:15am 1:30am 1:45am 2:00am 2:15am 2:30a…" at bounding box center [249, 268] width 34 height 10
click at [216, 284] on select"] "Closed 12:00am 12:15am 12:30am 12:45am 1:00am 1:15am 1:30am 1:45am 2:00am 2:15a…" at bounding box center [212, 283] width 34 height 10
click at [195, 278] on select"] "Closed 12:00am 12:15am 12:30am 12:45am 1:00am 1:15am 1:30am 1:45am 2:00am 2:15a…" at bounding box center [212, 283] width 34 height 10
click at [248, 283] on select"] "12:00am 12:15am 12:30am 12:45am 1:00am 1:15am 1:30am 1:45am 2:00am 2:15am 2:30a…" at bounding box center [251, 283] width 34 height 10
select select"] "10"
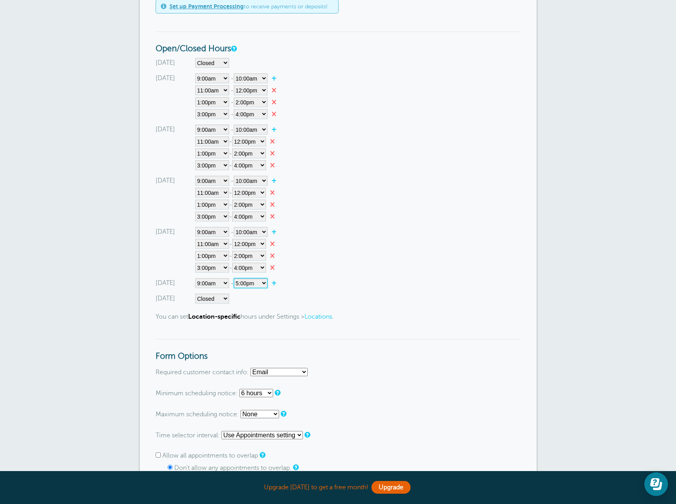
click at [235, 278] on select"] "12:00am 12:15am 12:30am 12:45am 1:00am 1:15am 1:30am 1:45am 2:00am 2:15am 2:30a…" at bounding box center [251, 283] width 34 height 10
click at [278, 281] on link "+" at bounding box center [275, 283] width 17 height 8
select select"] "10.25"
select select"] "10.5"
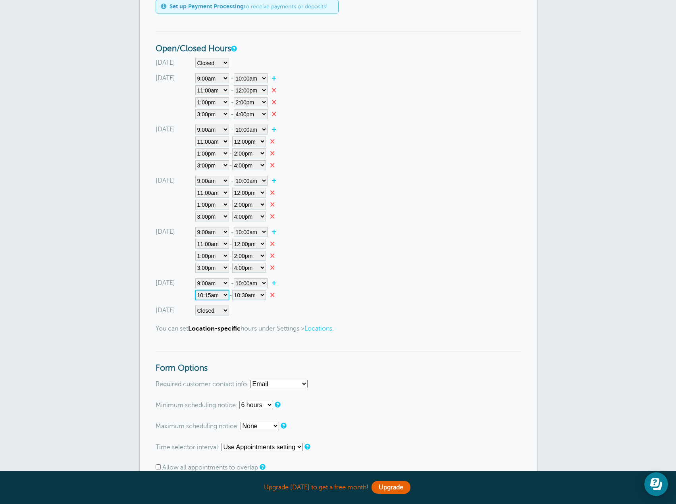
click at [206, 291] on select"] "12:00am 12:15am 12:30am 12:45am 1:00am 1:15am 1:30am 1:45am 2:00am 2:15am 2:30a…" at bounding box center [212, 295] width 34 height 10
select select"] "11"
click at [195, 290] on select"] "12:00am 12:15am 12:30am 12:45am 1:00am 1:15am 1:30am 1:45am 2:00am 2:15am 2:30a…" at bounding box center [212, 295] width 34 height 10
click at [246, 296] on select"] "12:00am 12:15am 12:30am 12:45am 1:00am 1:15am 1:30am 1:45am 2:00am 2:15am 2:30a…" at bounding box center [249, 295] width 34 height 10
select select"] "12"
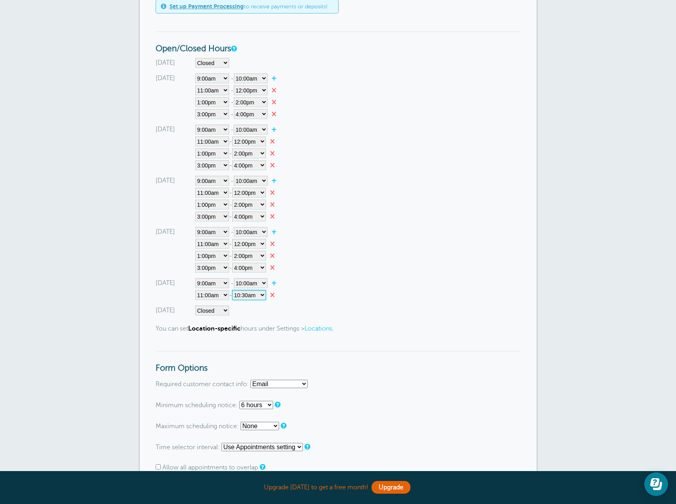
click at [235, 290] on select"] "12:00am 12:15am 12:30am 12:45am 1:00am 1:15am 1:30am 1:45am 2:00am 2:15am 2:30a…" at bounding box center [249, 295] width 34 height 10
click at [277, 283] on link "+" at bounding box center [275, 283] width 17 height 8
select select"] "12.25"
select select"] "12.5"
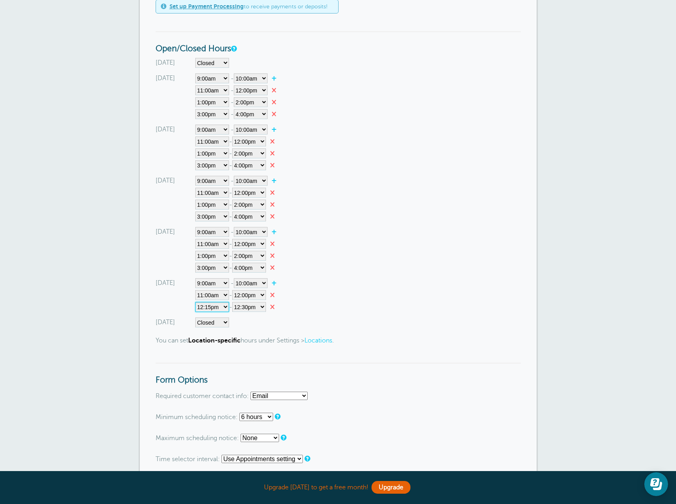
click at [223, 306] on select"] "12:00am 12:15am 12:30am 12:45am 1:00am 1:15am 1:30am 1:45am 2:00am 2:15am 2:30a…" at bounding box center [212, 307] width 34 height 10
select select"] "13"
click at [195, 302] on select"] "12:00am 12:15am 12:30am 12:45am 1:00am 1:15am 1:30am 1:45am 2:00am 2:15am 2:30a…" at bounding box center [212, 307] width 34 height 10
click at [264, 306] on select"] "12:00am 12:15am 12:30am 12:45am 1:00am 1:15am 1:30am 1:45am 2:00am 2:15am 2:30a…" at bounding box center [249, 307] width 34 height 10
select select"] "14"
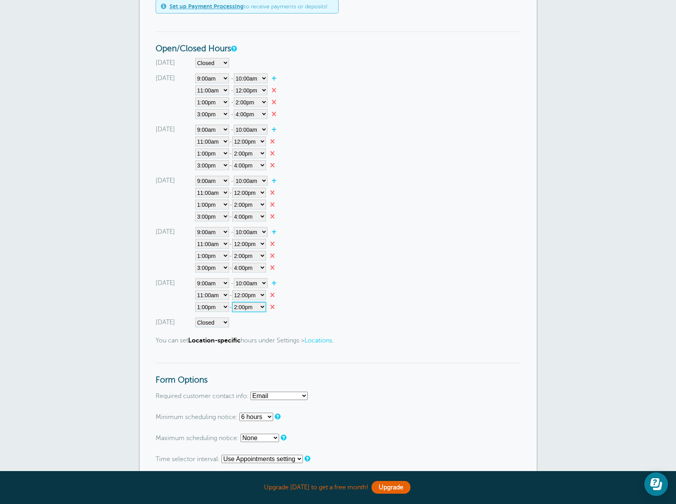
click at [235, 302] on select"] "12:00am 12:15am 12:30am 12:45am 1:00am 1:15am 1:30am 1:45am 2:00am 2:15am 2:30a…" at bounding box center [249, 307] width 34 height 10
click at [276, 283] on link "+" at bounding box center [275, 283] width 17 height 8
select select"] "14.25"
select select"] "14.5"
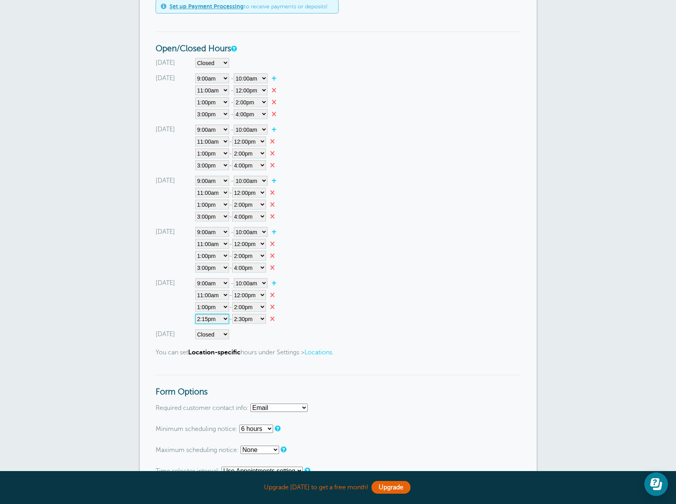
click at [217, 318] on select"] "12:00am 12:15am 12:30am 12:45am 1:00am 1:15am 1:30am 1:45am 2:00am 2:15am 2:30a…" at bounding box center [212, 319] width 34 height 10
select select"] "15"
click at [195, 314] on select"] "12:00am 12:15am 12:30am 12:45am 1:00am 1:15am 1:30am 1:45am 2:00am 2:15am 2:30a…" at bounding box center [212, 319] width 34 height 10
click at [256, 318] on select"] "12:00am 12:15am 12:30am 12:45am 1:00am 1:15am 1:30am 1:45am 2:00am 2:15am 2:30a…" at bounding box center [249, 319] width 34 height 10
select select"] "16"
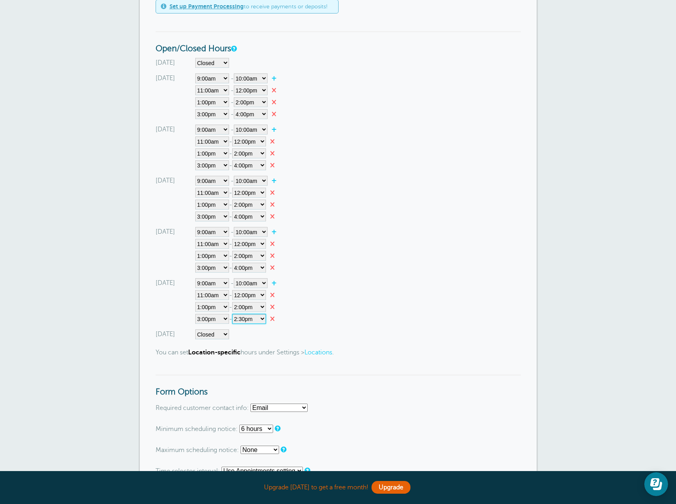
click at [235, 314] on select"] "12:00am 12:15am 12:30am 12:45am 1:00am 1:15am 1:30am 1:45am 2:00am 2:15am 2:30a…" at bounding box center [249, 319] width 34 height 10
click at [356, 317] on div "Friday Closed 12:00am 12:15am 12:30am 12:45am 1:00am 1:15am 1:30am 1:45am 2:00a…" at bounding box center [338, 301] width 365 height 46
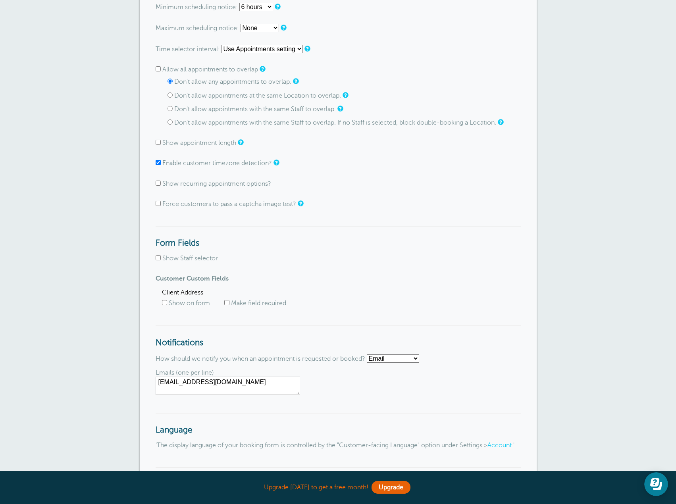
scroll to position [873, 0]
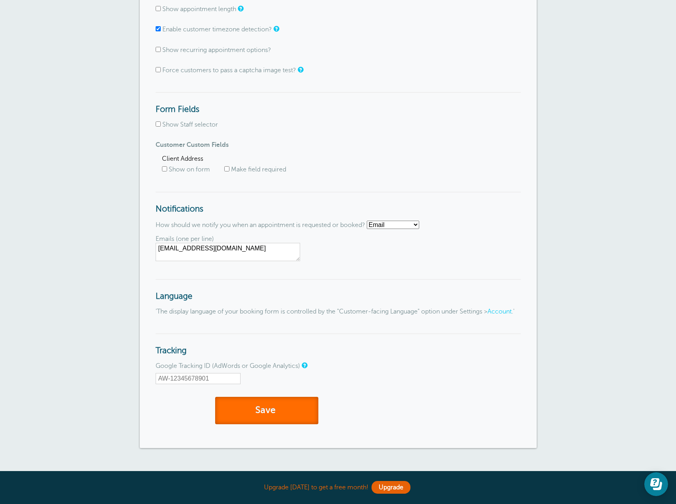
click at [267, 424] on button "Save" at bounding box center [266, 410] width 103 height 27
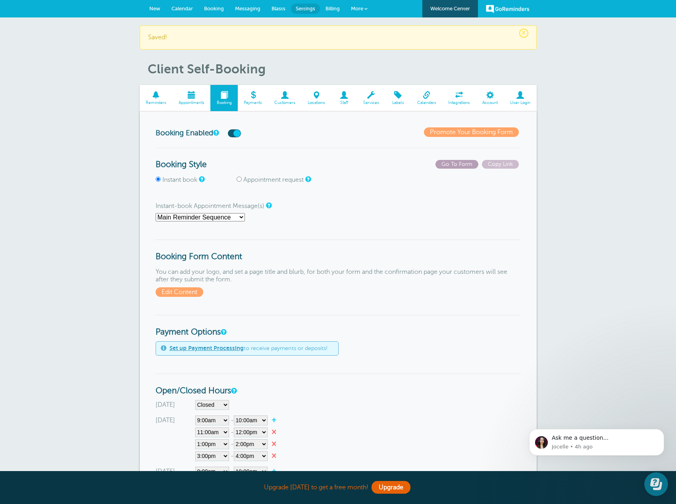
click at [451, 163] on span "Go To Form" at bounding box center [456, 164] width 43 height 9
click at [256, 97] on span at bounding box center [253, 95] width 31 height 8
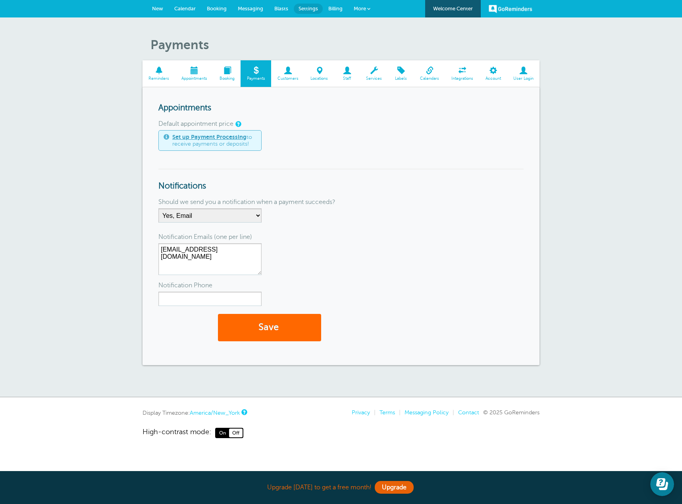
click at [283, 76] on span "Customers" at bounding box center [287, 78] width 25 height 5
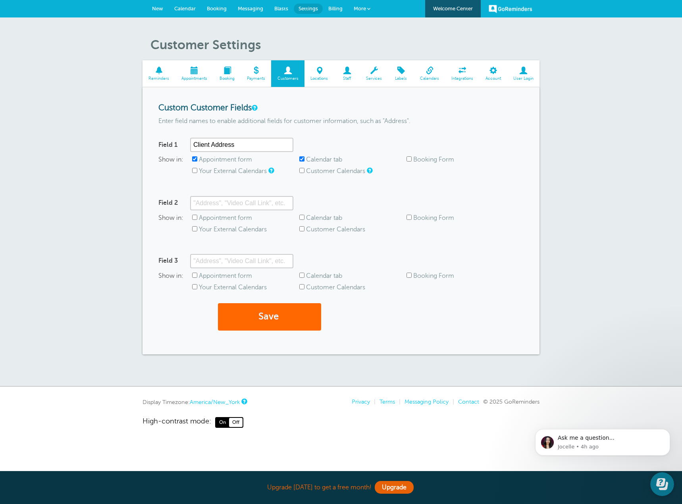
click at [409, 159] on input "Booking Form" at bounding box center [408, 158] width 5 height 5
checkbox input "true"
click at [285, 323] on button "Save" at bounding box center [269, 316] width 103 height 27
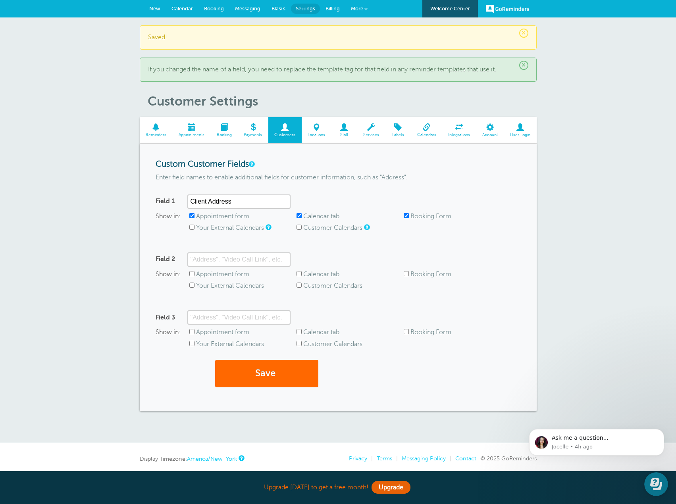
click at [321, 133] on span "Locations" at bounding box center [317, 135] width 22 height 5
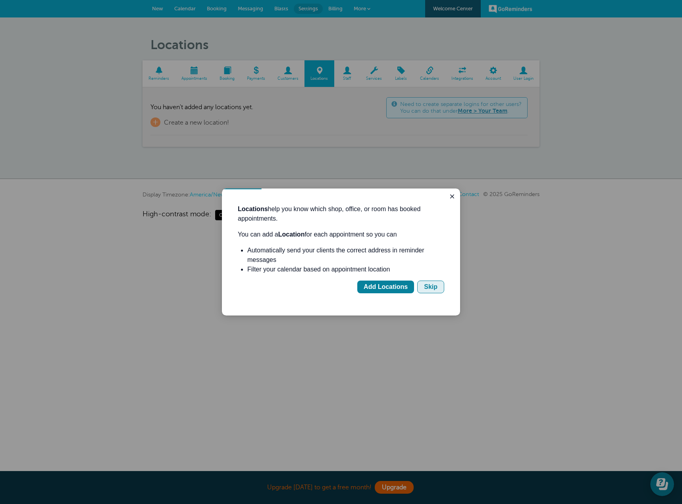
click at [435, 288] on div "Skip" at bounding box center [430, 287] width 13 height 10
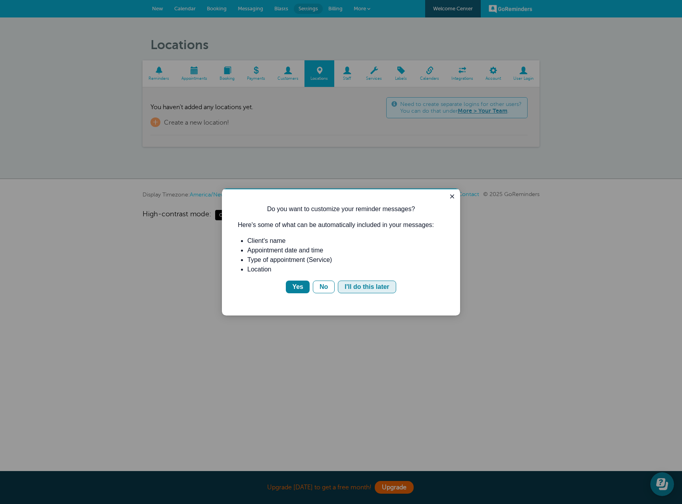
click at [349, 287] on div "I'll do this later" at bounding box center [366, 287] width 44 height 10
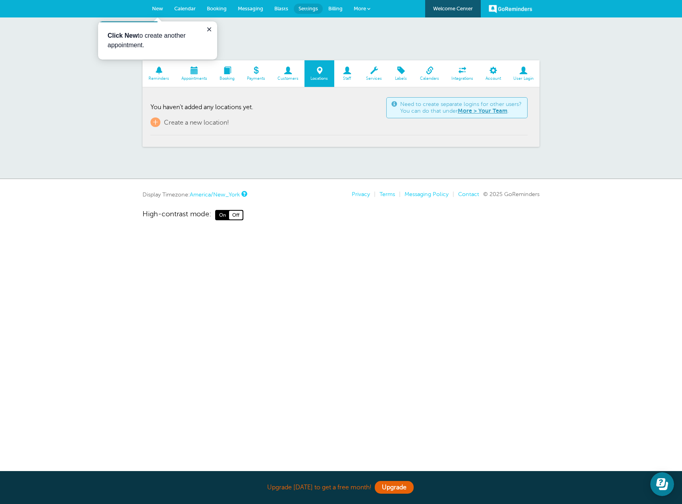
click at [369, 74] on span at bounding box center [374, 71] width 28 height 8
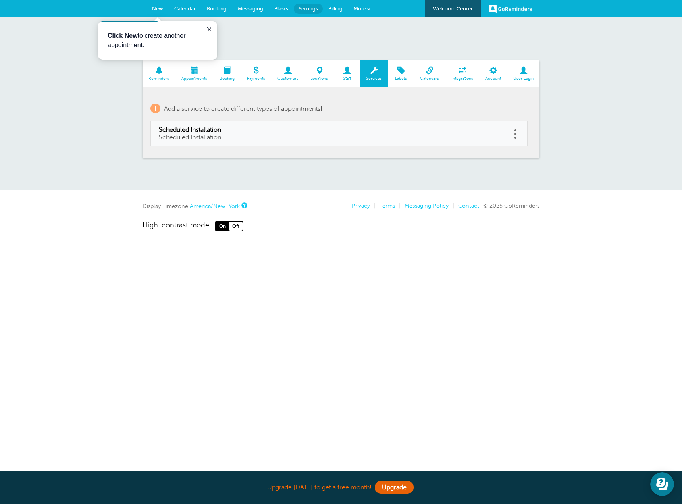
click at [402, 73] on span at bounding box center [401, 71] width 26 height 8
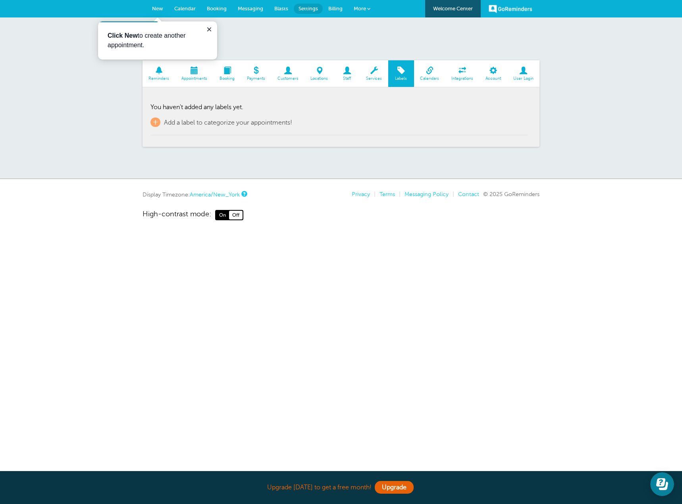
click at [426, 76] on span "Calendars" at bounding box center [429, 78] width 23 height 5
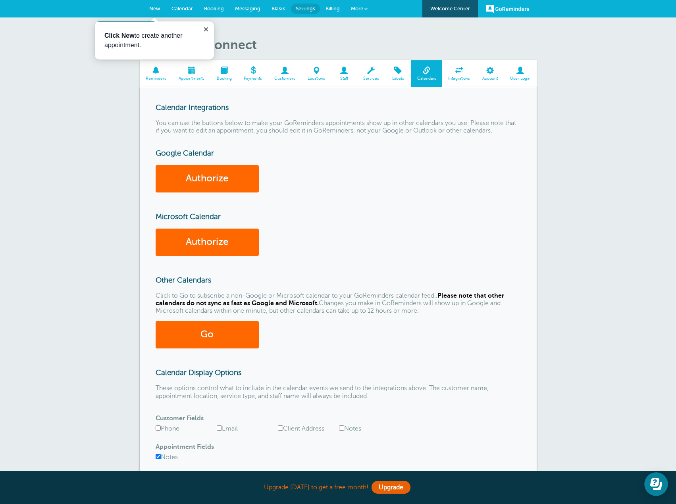
click at [465, 75] on link "Integrations" at bounding box center [459, 73] width 34 height 27
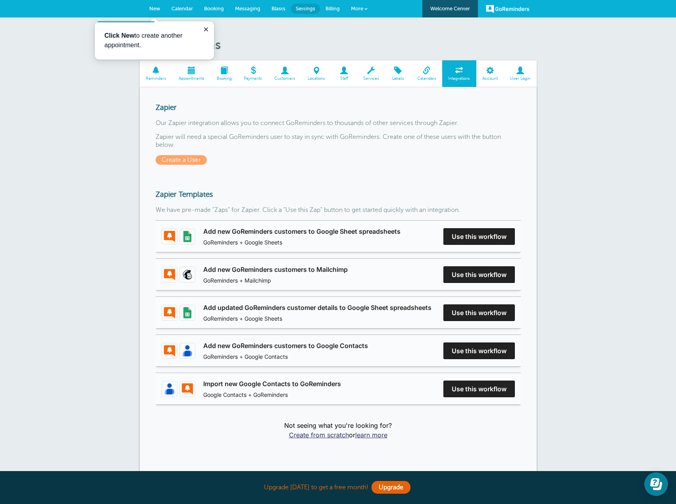
click at [487, 73] on span at bounding box center [490, 71] width 28 height 8
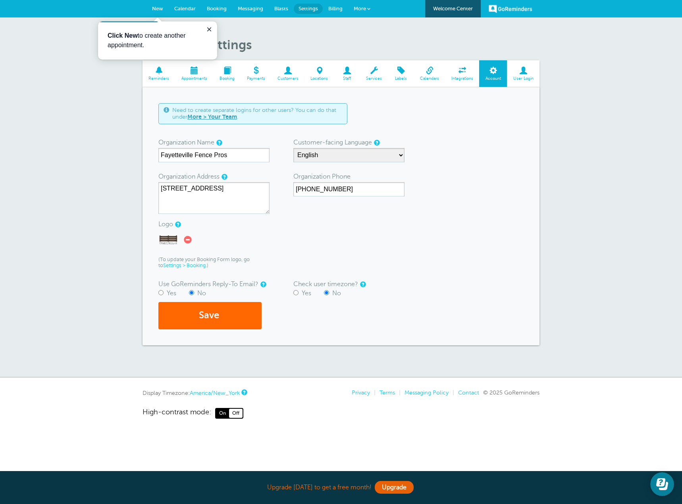
click at [157, 78] on span "Reminders" at bounding box center [158, 78] width 25 height 5
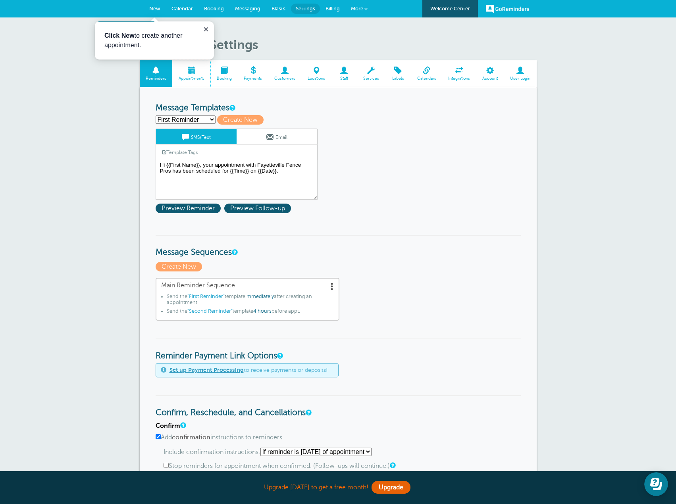
click at [194, 72] on span at bounding box center [191, 71] width 38 height 8
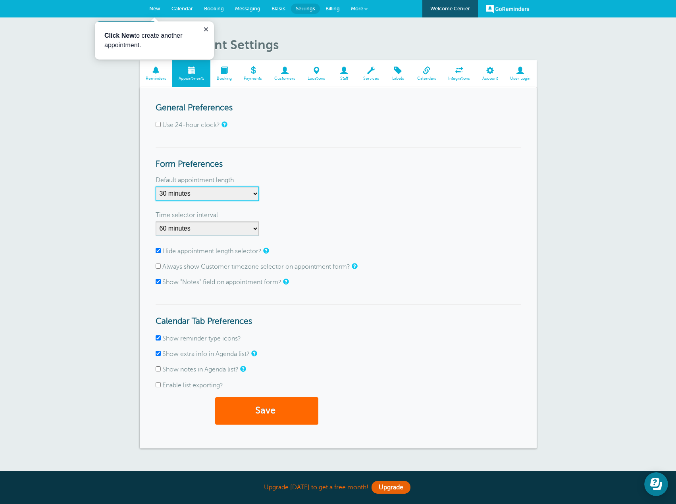
click at [230, 193] on select "5 minutes 10 minutes 15 minutes 20 minutes 25 minutes 30 minutes 35 minutes 40 …" at bounding box center [207, 194] width 103 height 14
select select "60"
click at [156, 187] on select "5 minutes 10 minutes 15 minutes 20 minutes 25 minutes 30 minutes 35 minutes 40 …" at bounding box center [207, 194] width 103 height 14
click at [289, 407] on button "Save" at bounding box center [266, 410] width 103 height 27
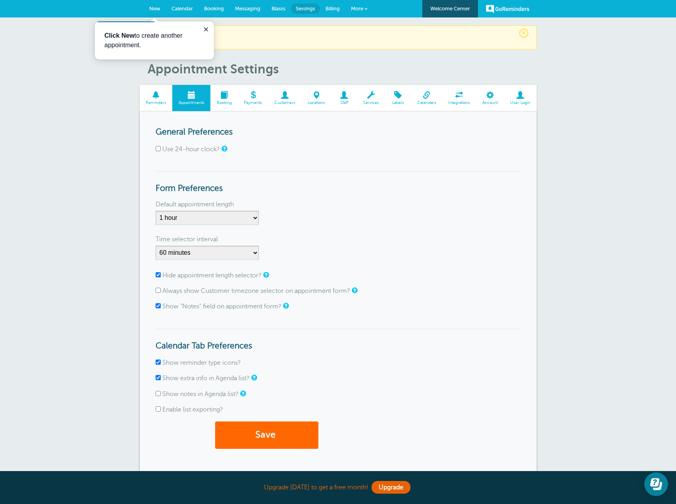
click at [364, 10] on link "More" at bounding box center [359, 9] width 28 height 18
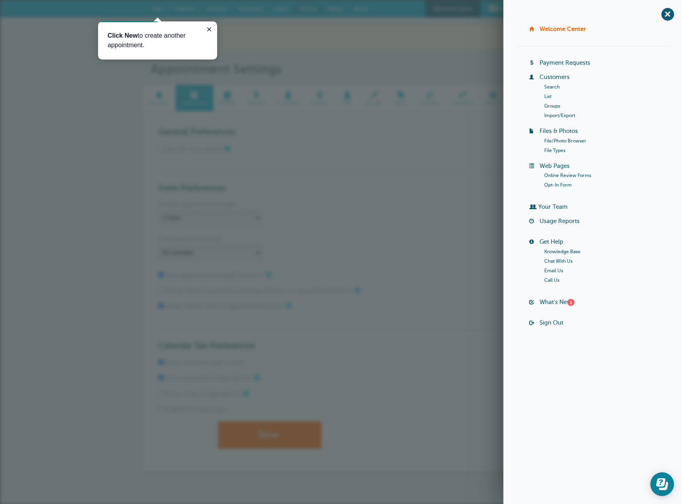
click at [560, 248] on li "Knowledge Base" at bounding box center [606, 252] width 124 height 10
click at [573, 252] on link "Knowledge Base" at bounding box center [562, 252] width 36 height 6
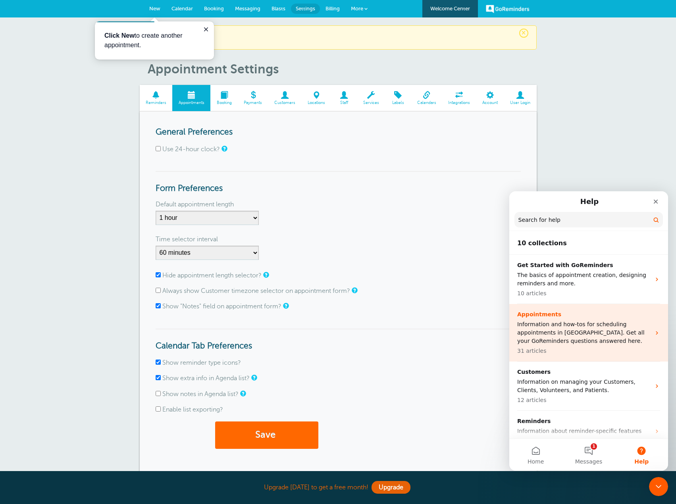
click at [635, 348] on p "31 articles" at bounding box center [583, 351] width 133 height 8
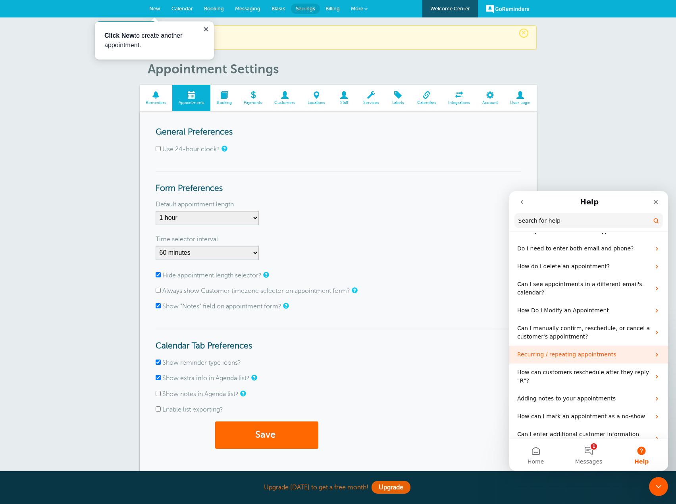
scroll to position [455, 0]
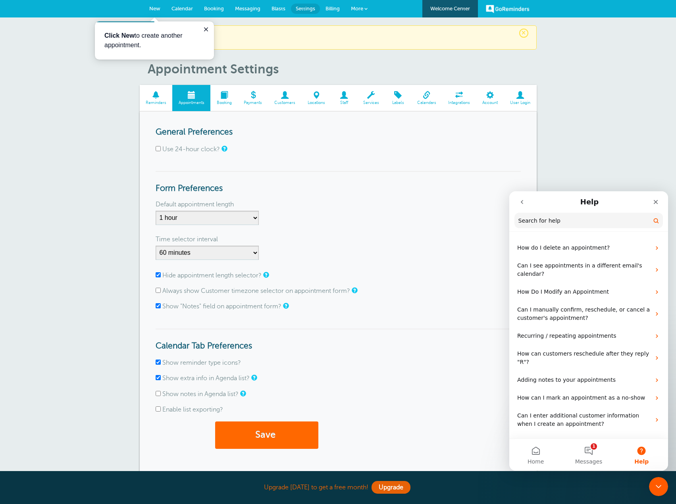
click at [581, 218] on input "Search for help" at bounding box center [588, 220] width 148 height 15
type input "block date"
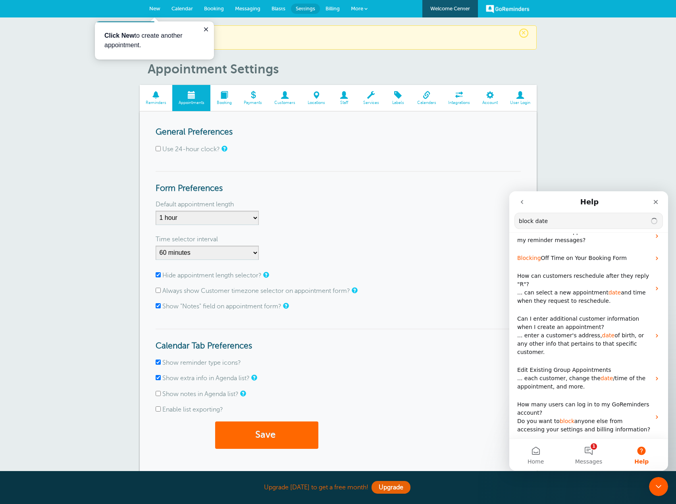
scroll to position [79, 0]
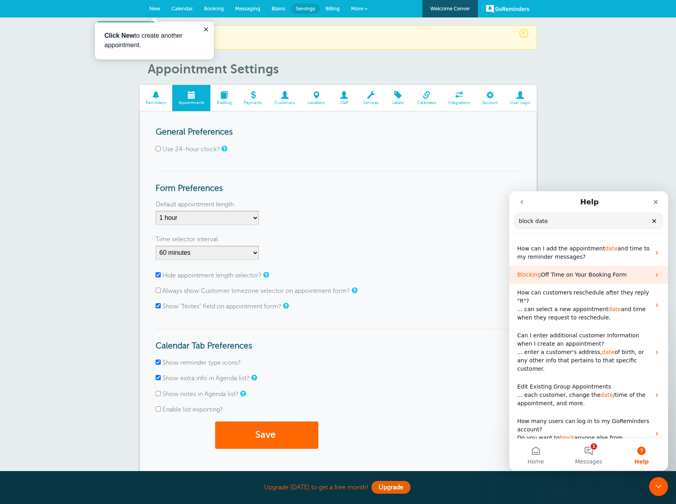
click at [626, 276] on p "Blocking Off Time on Your Booking Form" at bounding box center [583, 275] width 133 height 8
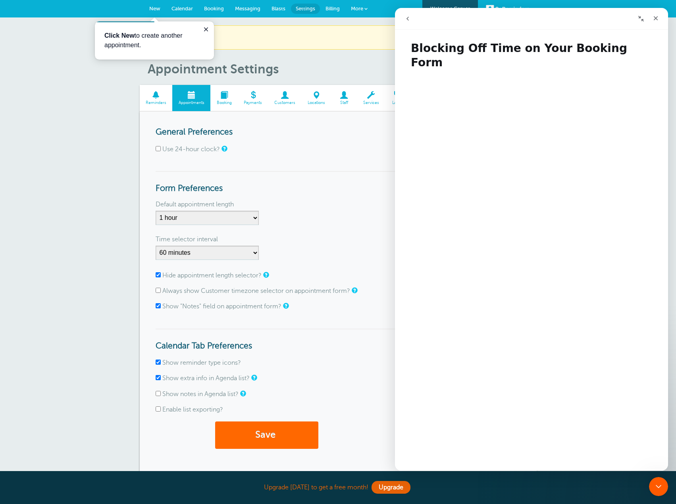
scroll to position [117, 0]
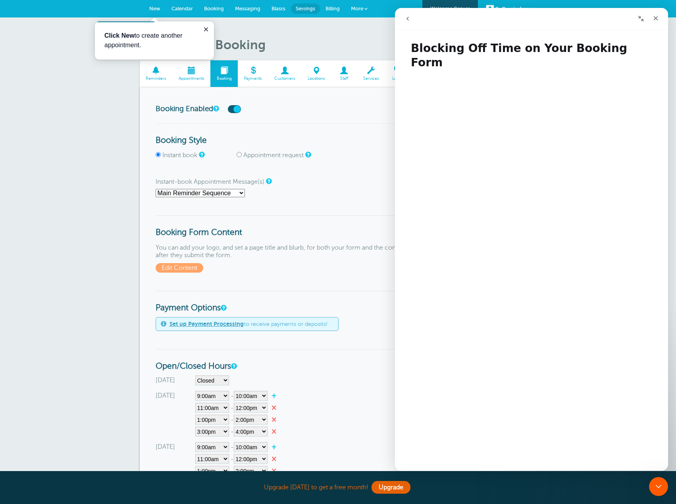
scroll to position [142, 0]
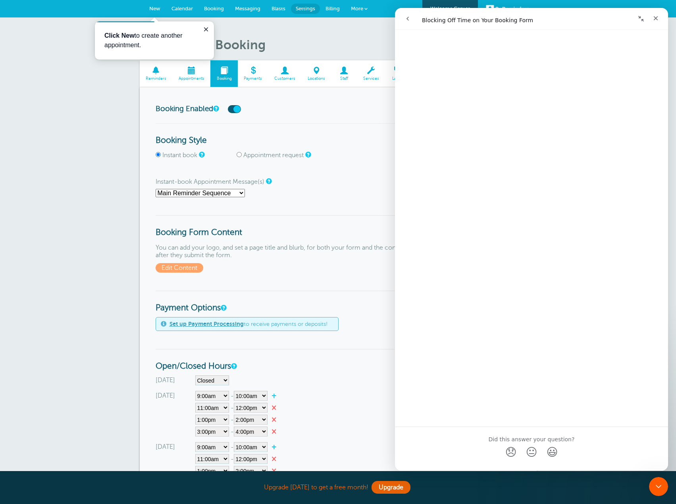
click at [319, 377] on div "Sunday Closed 12:00am 12:15am 12:30am 12:45am 1:00am 1:15am 1:30am 1:45am 2:00a…" at bounding box center [338, 380] width 365 height 10
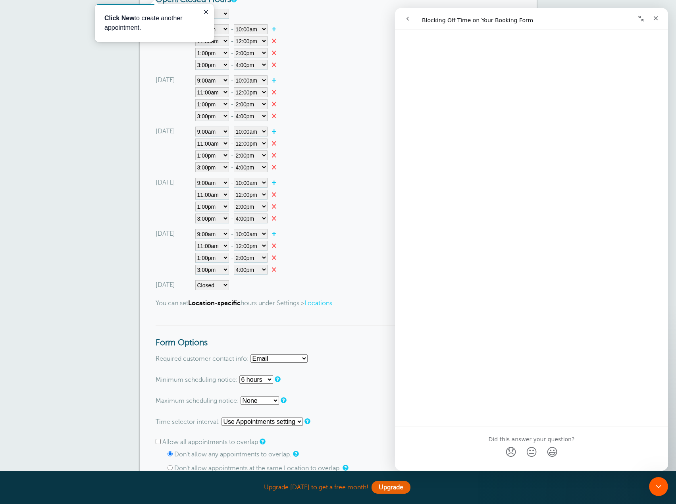
scroll to position [516, 0]
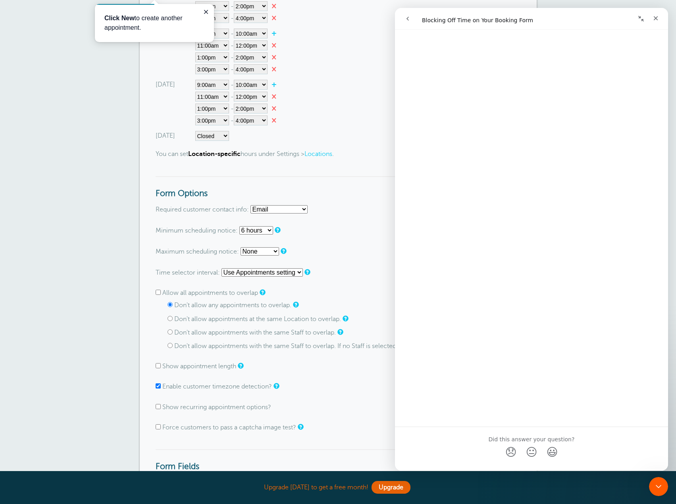
click at [88, 311] on div "Client Self-Booking Reminders Appointments Booking Payments Customers Locations…" at bounding box center [338, 170] width 676 height 1336
click at [653, 19] on icon "Close" at bounding box center [655, 18] width 6 height 6
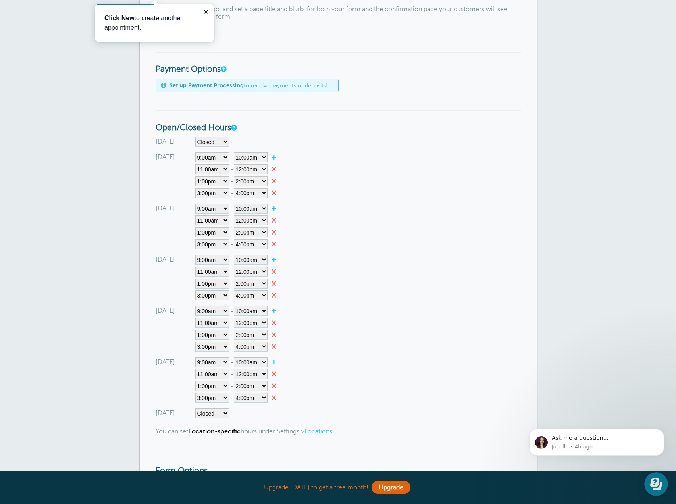
scroll to position [231, 0]
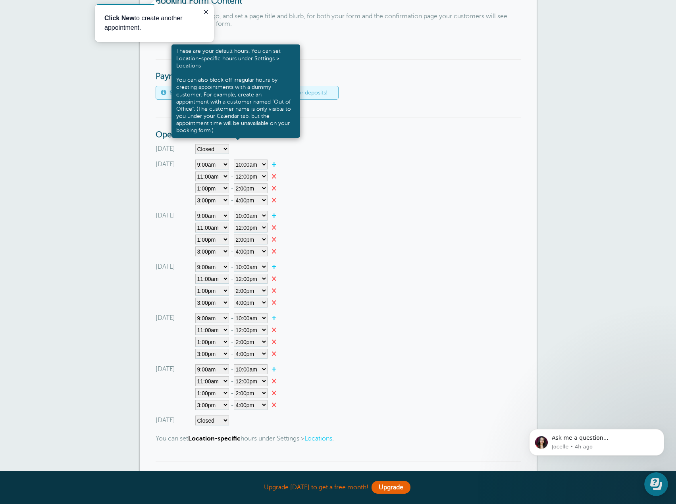
click at [236, 134] on link at bounding box center [233, 134] width 5 height 5
click at [235, 133] on link at bounding box center [233, 134] width 5 height 5
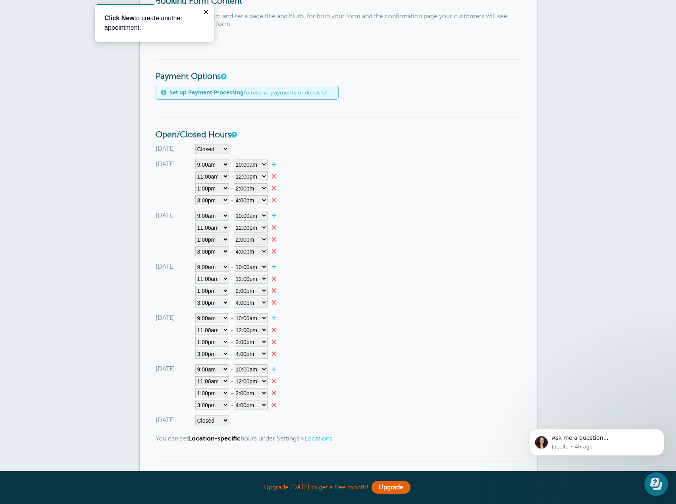
click at [340, 177] on div "Monday Closed 12:00am 12:15am 12:30am 12:45am 1:00am 1:15am 1:30am 1:45am 2:00a…" at bounding box center [338, 183] width 365 height 46
click at [276, 199] on link "×" at bounding box center [275, 200] width 17 height 8
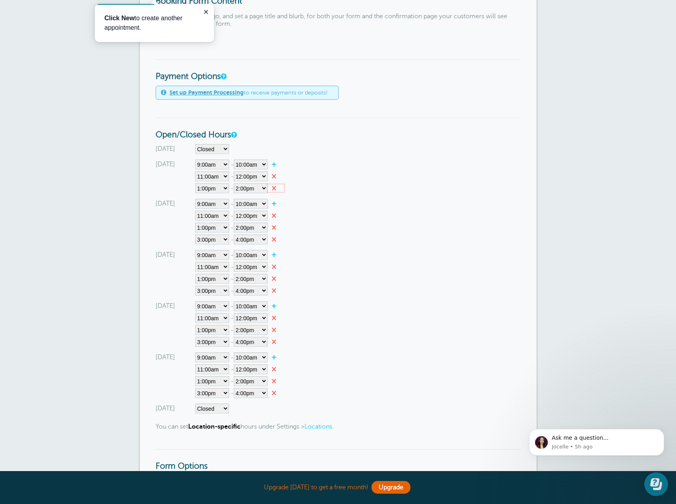
click at [276, 189] on link "×" at bounding box center [275, 188] width 17 height 8
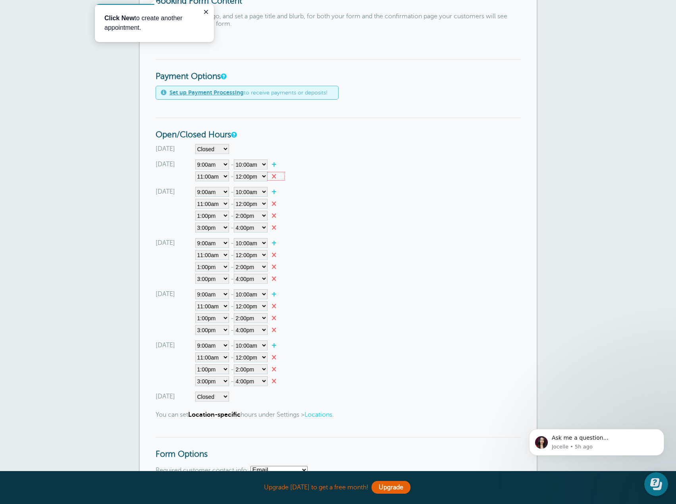
click at [275, 178] on link "×" at bounding box center [275, 176] width 17 height 8
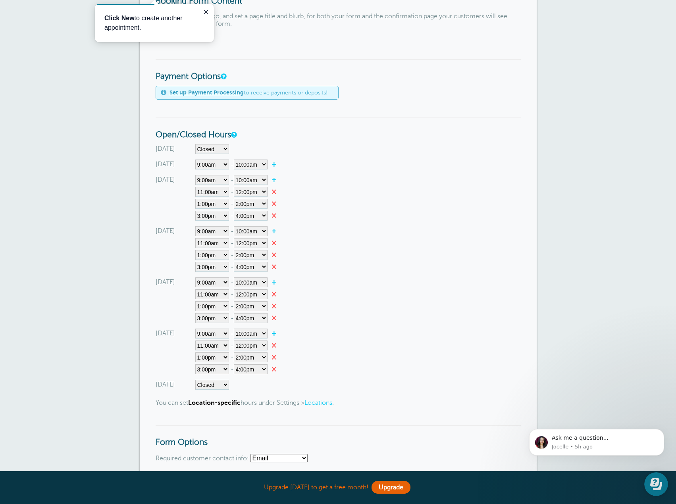
click at [276, 166] on link "+" at bounding box center [275, 164] width 17 height 8
select select"] "10.25"
select select"] "10.5"
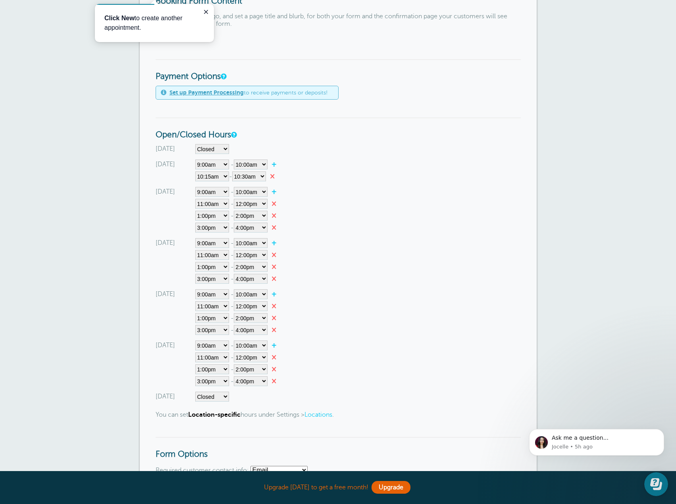
click at [275, 175] on link "×" at bounding box center [274, 176] width 17 height 8
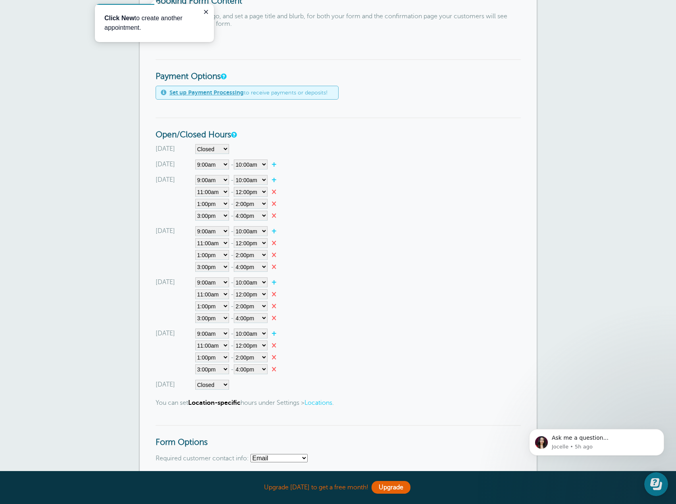
click at [276, 164] on link "+" at bounding box center [275, 164] width 17 height 8
select select"] "10.25"
select select"] "10.5"
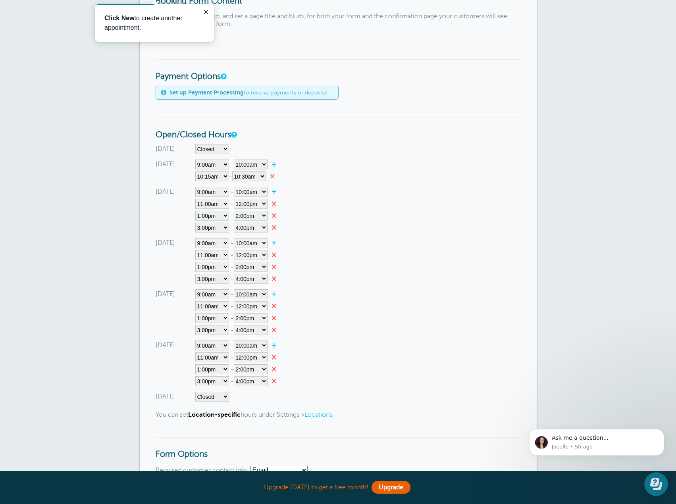
click at [276, 175] on link "×" at bounding box center [274, 176] width 17 height 8
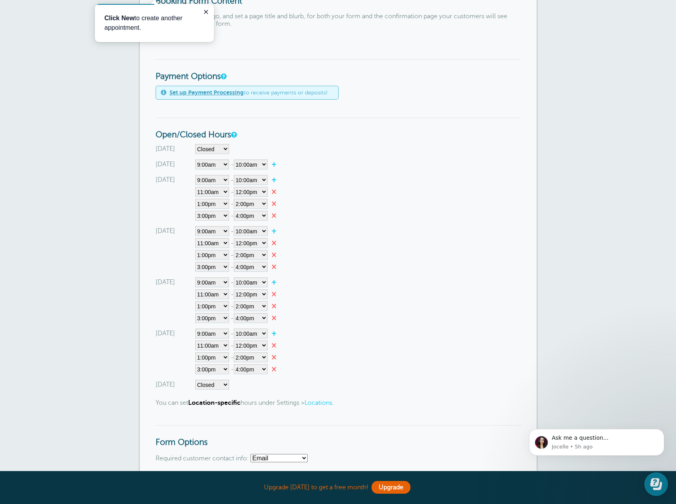
click at [382, 235] on div "Wednesday Closed 12:00am 12:15am 12:30am 12:45am 1:00am 1:15am 1:30am 1:45am 2:…" at bounding box center [338, 249] width 365 height 46
click at [221, 165] on select"] "Closed 12:00am 12:15am 12:30am 12:45am 1:00am 1:15am 1:30am 1:45am 2:00am 2:15a…" at bounding box center [212, 165] width 34 height 10
select select"]
click at [195, 160] on select"] "Closed 12:00am 12:15am 12:30am 12:45am 1:00am 1:15am 1:30am 1:45am 2:00am 2:15a…" at bounding box center [212, 165] width 34 height 10
click at [344, 187] on div "Tuesday Closed 12:00am 12:15am 12:30am 12:45am 1:00am 1:15am 1:30am 1:45am 2:00…" at bounding box center [338, 198] width 365 height 46
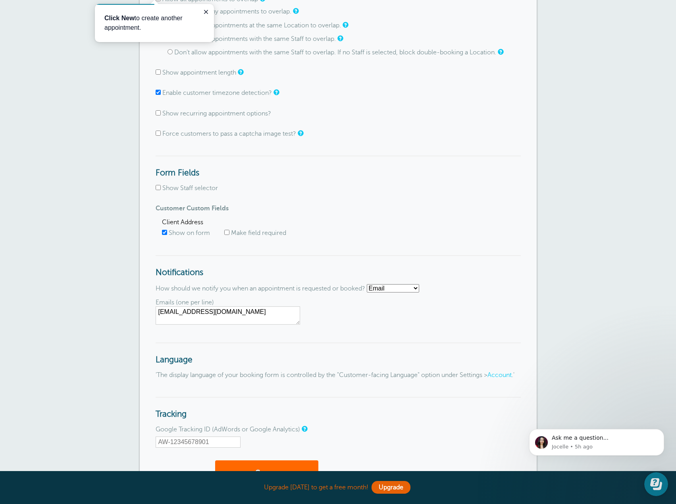
scroll to position [910, 0]
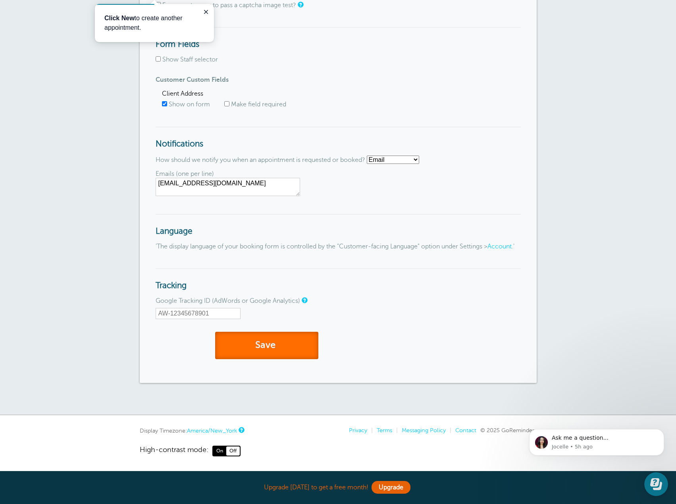
drag, startPoint x: 288, startPoint y: 347, endPoint x: 367, endPoint y: 357, distance: 79.9
click at [289, 349] on button "Save" at bounding box center [266, 345] width 103 height 27
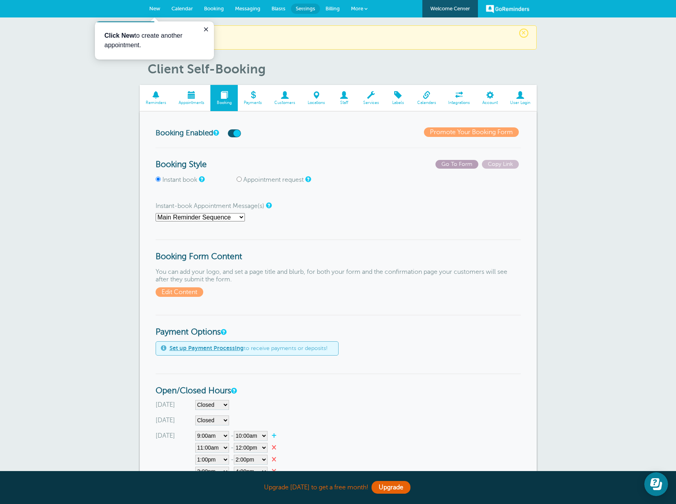
click at [467, 162] on span "Go To Form" at bounding box center [456, 164] width 43 height 9
click at [189, 108] on link "Appointments" at bounding box center [191, 98] width 38 height 27
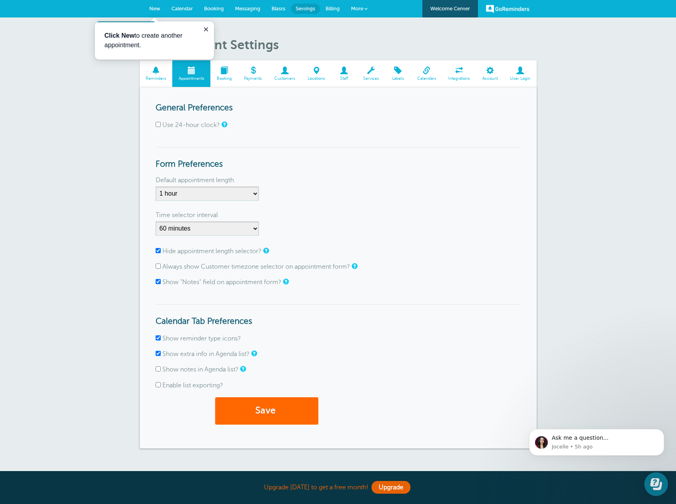
click at [164, 79] on span "Reminders" at bounding box center [156, 78] width 25 height 5
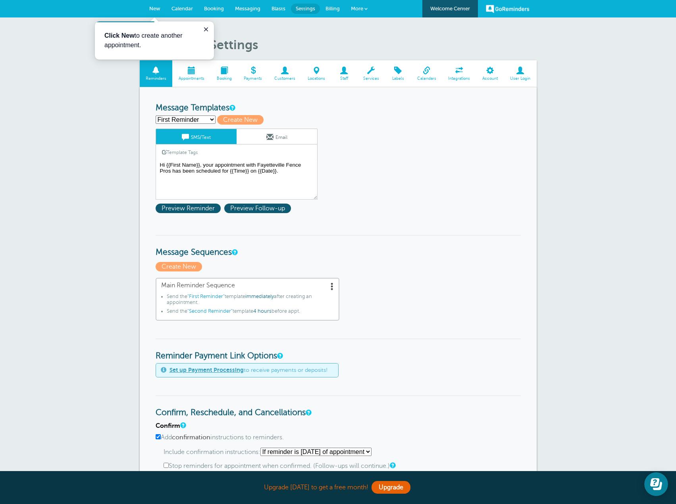
click at [517, 72] on span at bounding box center [520, 71] width 33 height 8
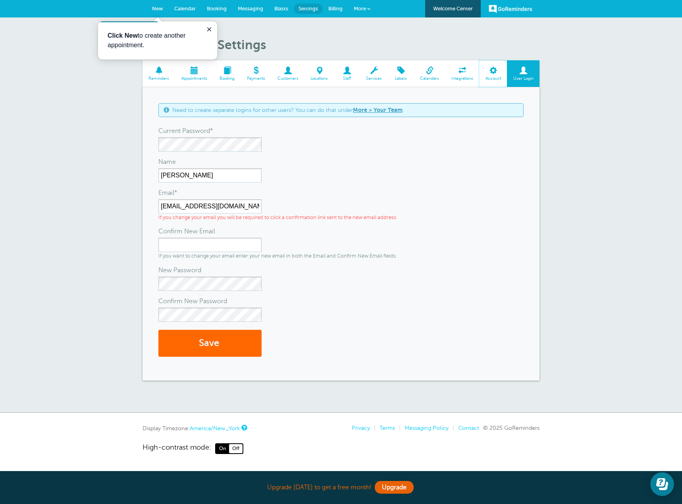
click at [492, 71] on span at bounding box center [493, 71] width 28 height 8
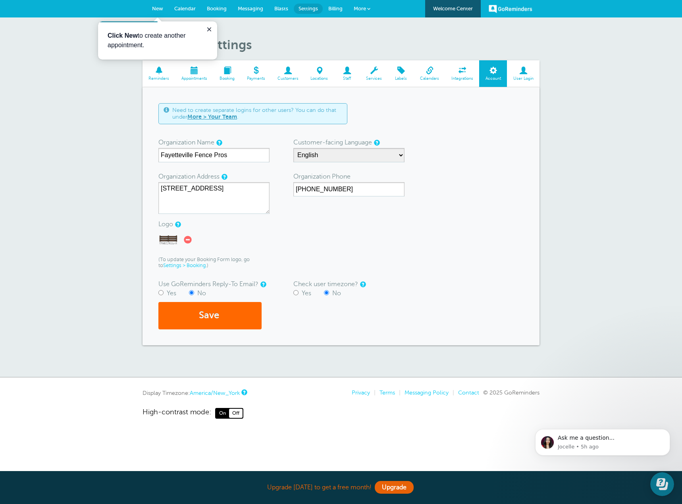
click at [188, 241] on icon at bounding box center [188, 240] width 8 height 8
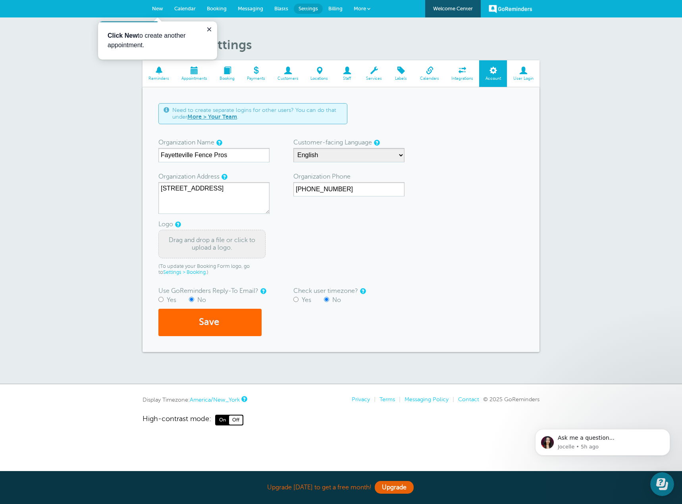
click at [176, 245] on div "Drag and drop a file or click to upload a logo." at bounding box center [211, 244] width 107 height 29
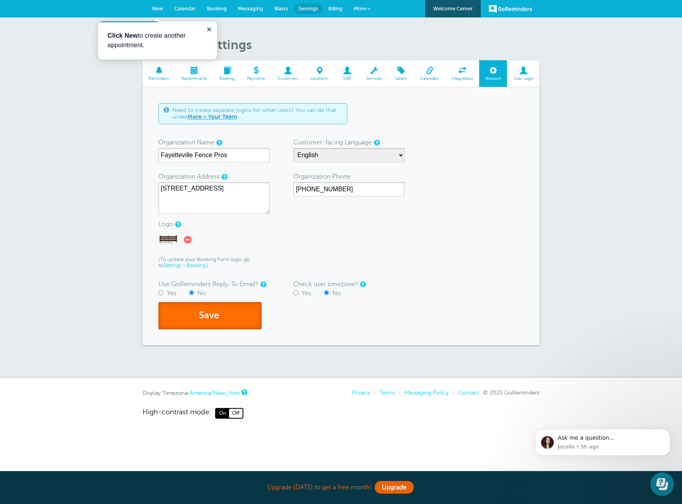
click at [205, 313] on button "Save" at bounding box center [209, 315] width 103 height 27
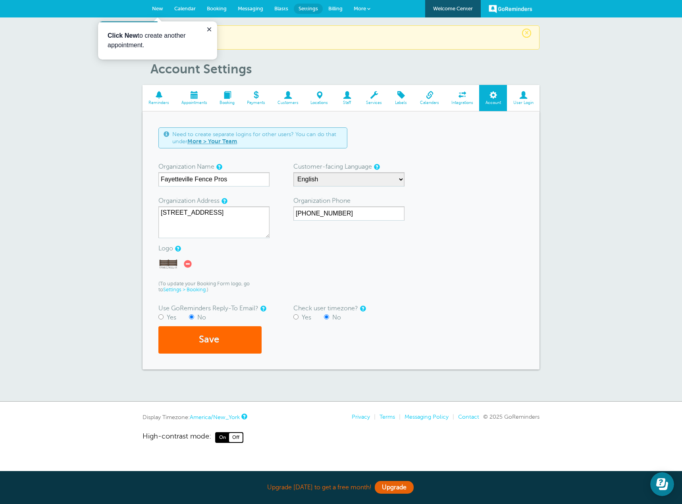
click at [401, 106] on link "Labels" at bounding box center [401, 98] width 26 height 27
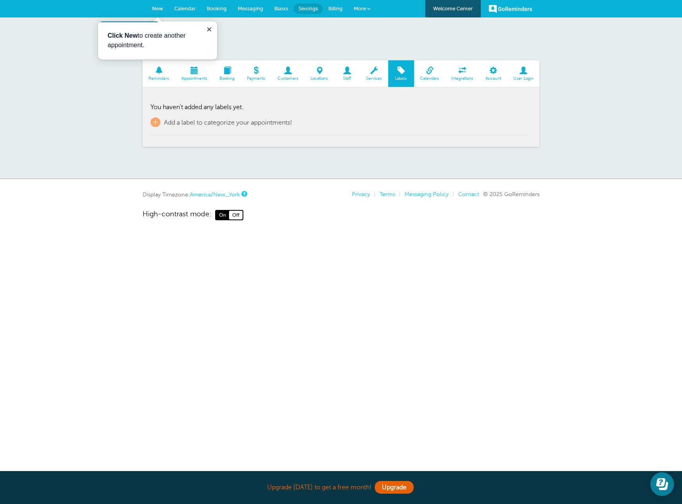
click at [375, 83] on link "Services" at bounding box center [374, 73] width 28 height 27
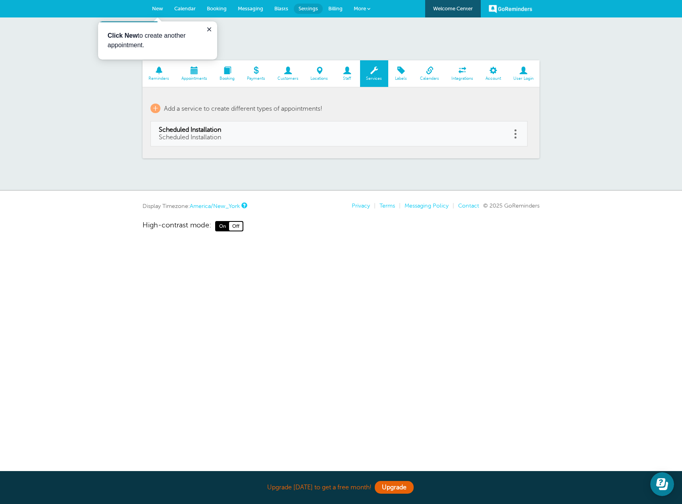
click at [189, 76] on span "Appointments" at bounding box center [194, 78] width 30 height 5
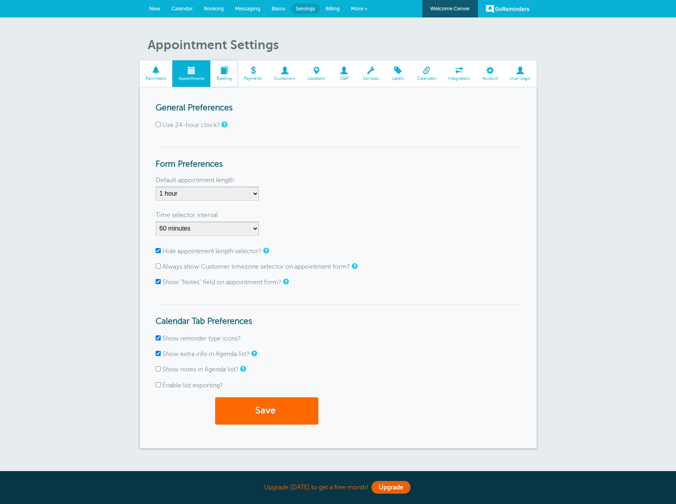
click at [225, 77] on span "Booking" at bounding box center [223, 78] width 19 height 5
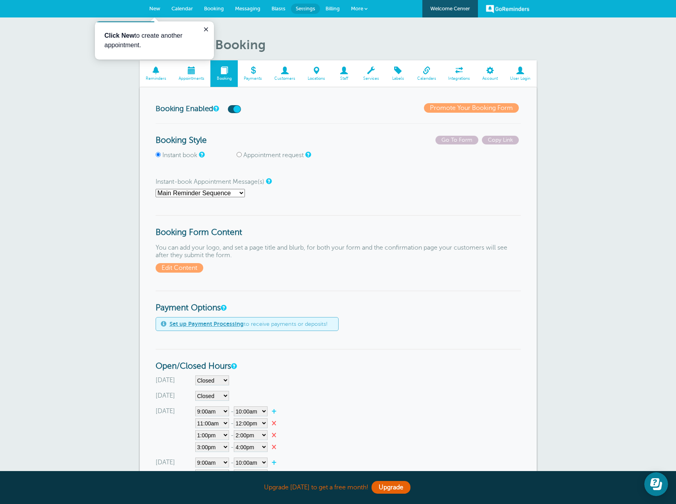
click at [485, 108] on link "Promote Your Booking Form" at bounding box center [471, 108] width 95 height 10
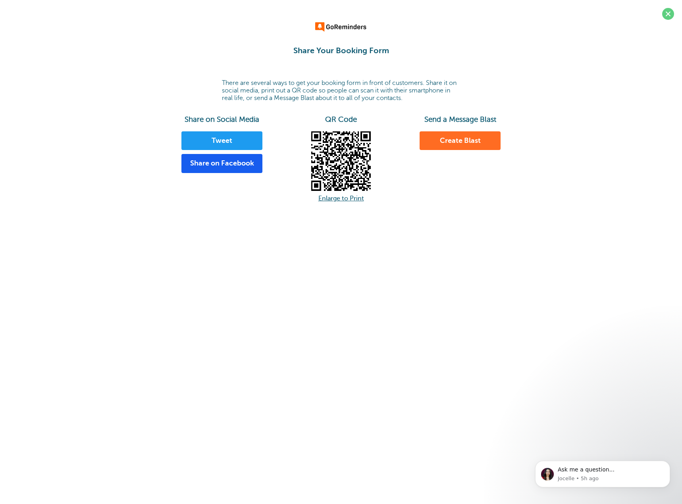
drag, startPoint x: 667, startPoint y: 14, endPoint x: 654, endPoint y: 46, distance: 34.3
click at [666, 14] on span at bounding box center [668, 14] width 12 height 12
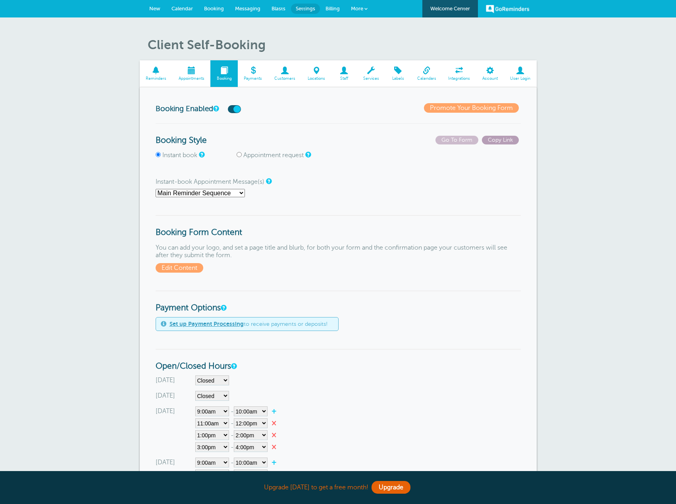
click at [502, 139] on span "Copy Link" at bounding box center [500, 140] width 37 height 9
click at [503, 141] on span "Copy Link" at bounding box center [500, 140] width 37 height 9
click at [505, 141] on span "Copy Link" at bounding box center [500, 140] width 37 height 9
click at [504, 143] on span "Copy Link" at bounding box center [500, 140] width 37 height 9
click at [332, 4] on link "Billing" at bounding box center [332, 8] width 25 height 17
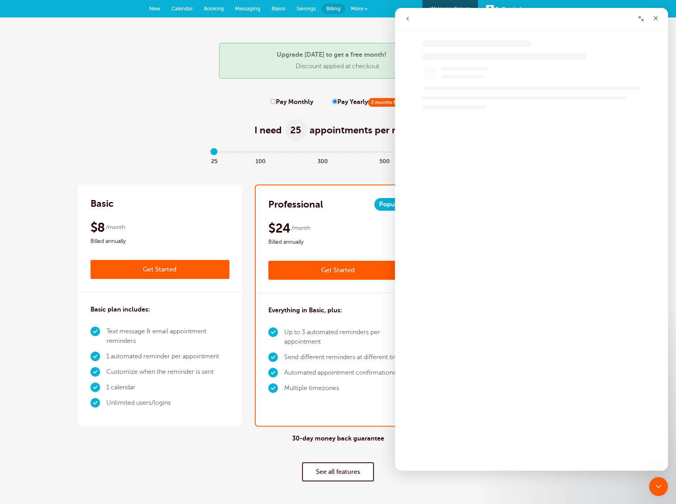
click at [361, 8] on span "More" at bounding box center [357, 9] width 12 height 6
